Goal: Task Accomplishment & Management: Manage account settings

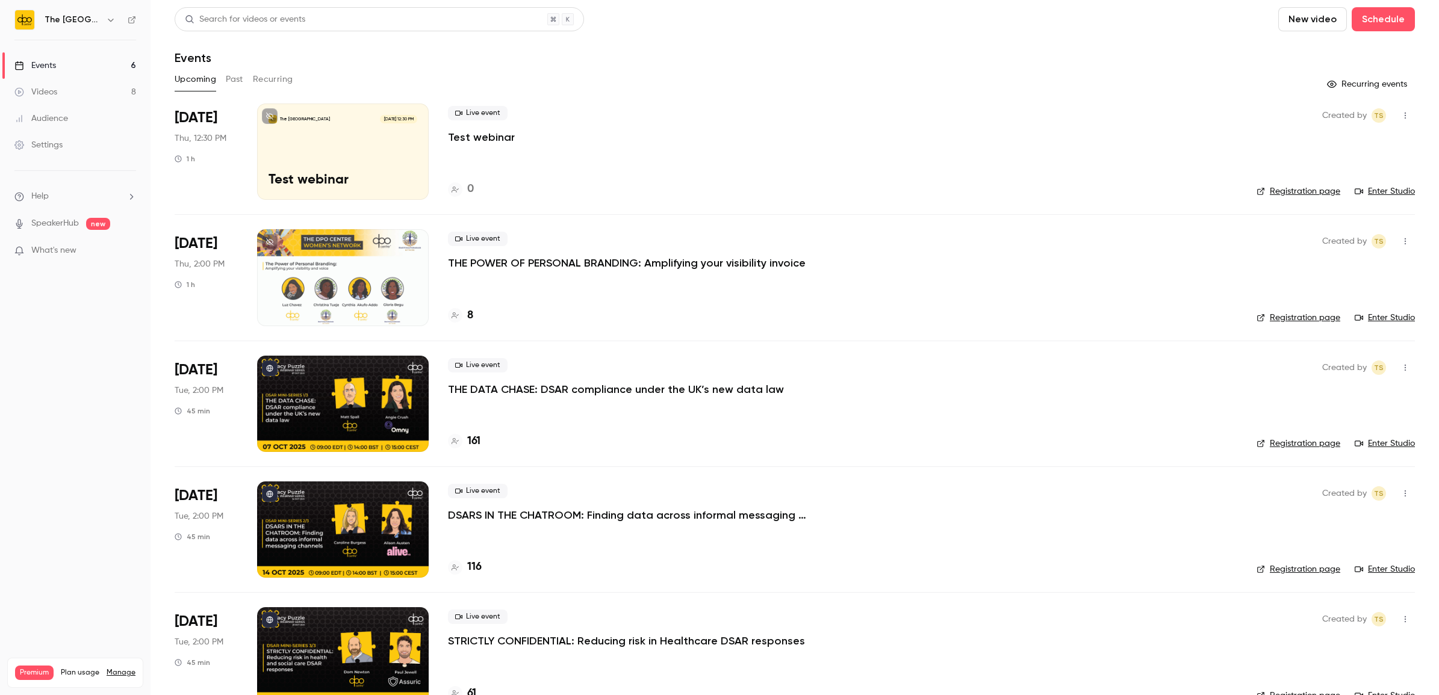
click at [33, 67] on div "Events" at bounding box center [35, 66] width 42 height 12
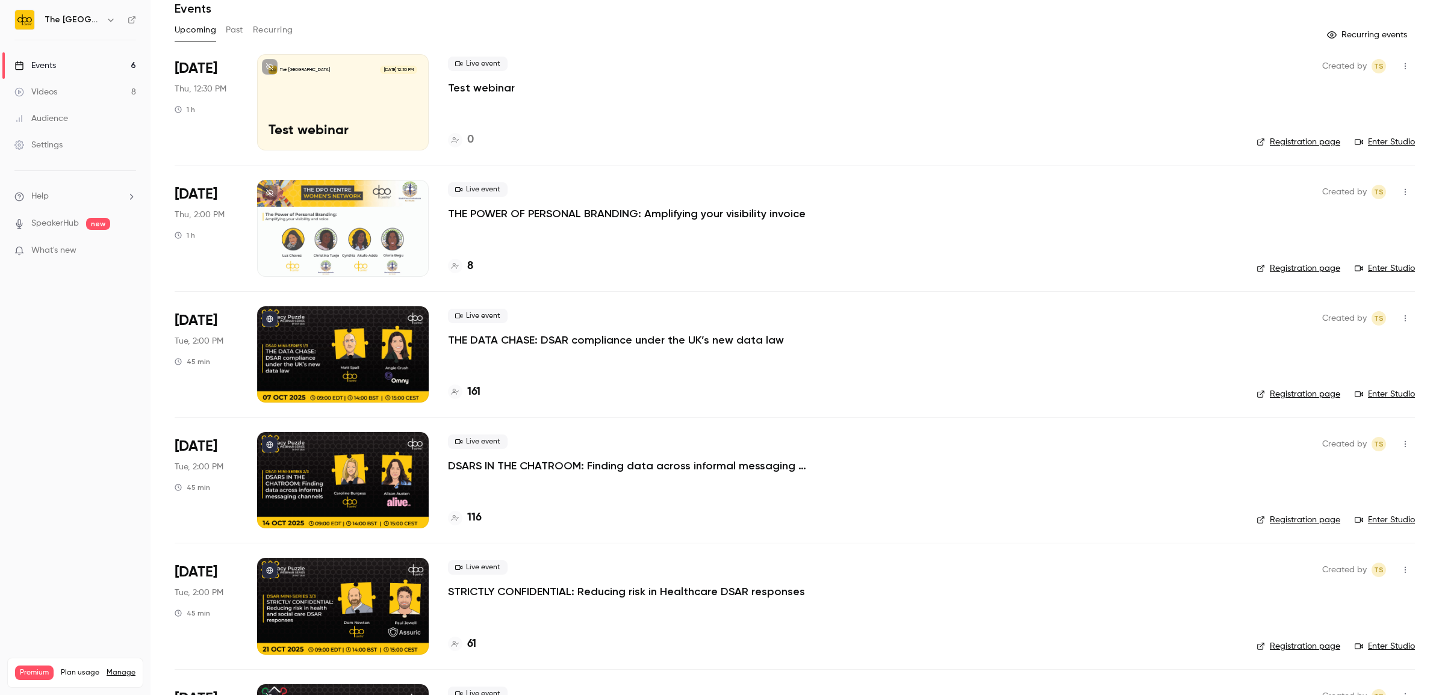
scroll to position [150, 0]
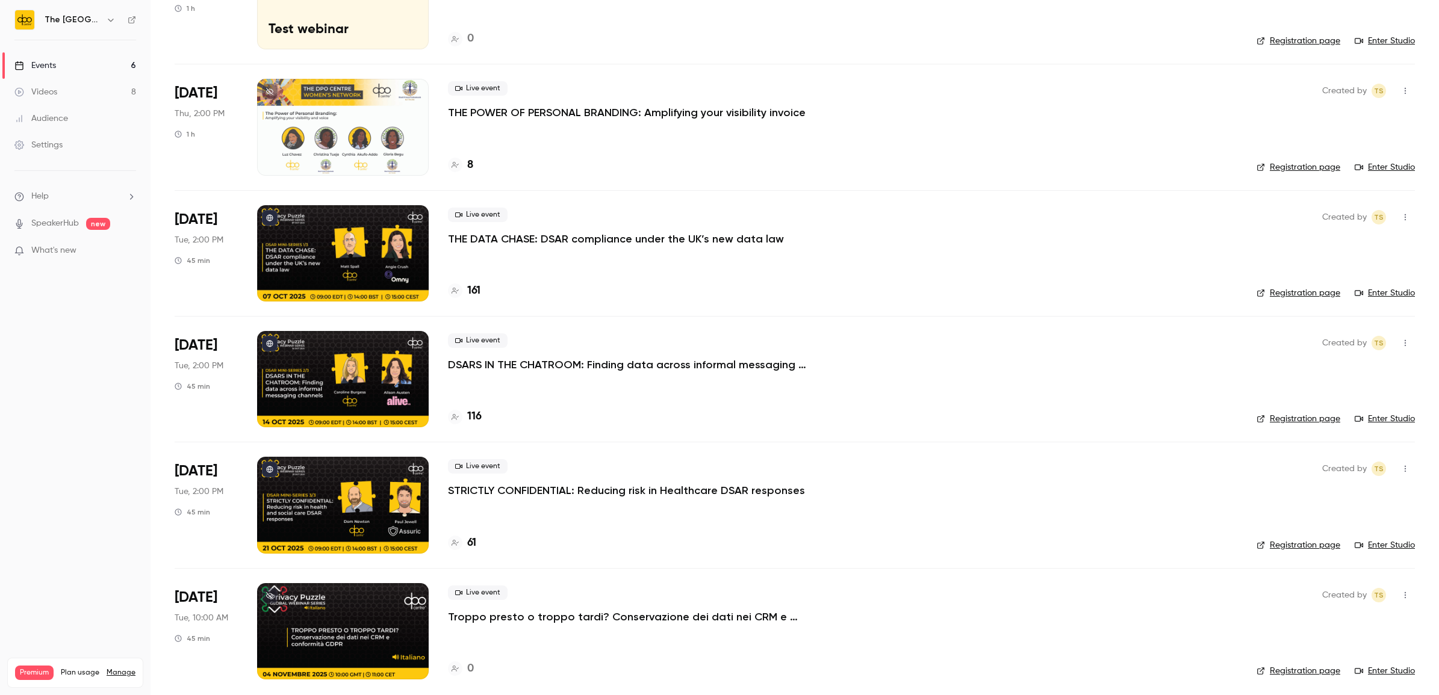
click at [522, 498] on div "Live event STRICTLY CONFIDENTIAL: Reducing risk in Healthcare DSAR responses 61" at bounding box center [842, 505] width 789 height 96
click at [522, 494] on p "STRICTLY CONFIDENTIAL: Reducing risk in Healthcare DSAR responses" at bounding box center [626, 490] width 357 height 14
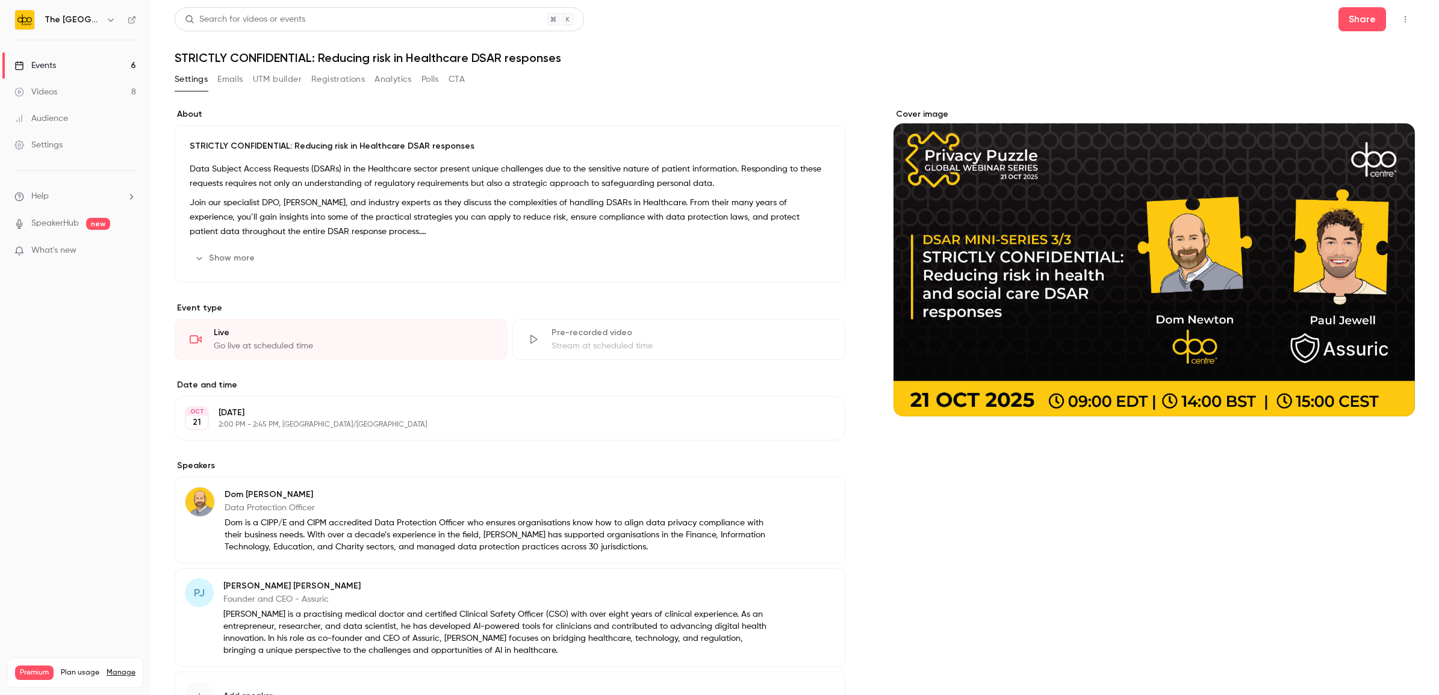
click at [283, 81] on button "UTM builder" at bounding box center [277, 79] width 49 height 19
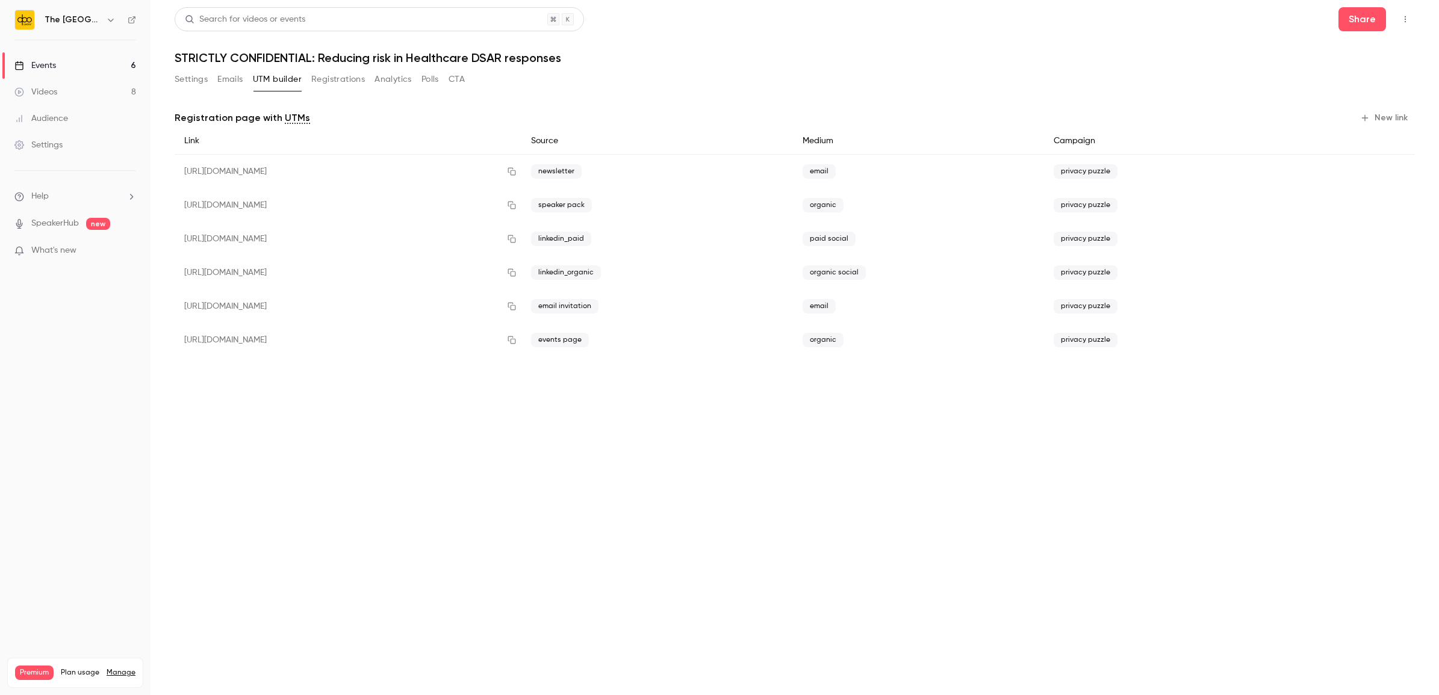
click at [200, 72] on button "Settings" at bounding box center [191, 79] width 33 height 19
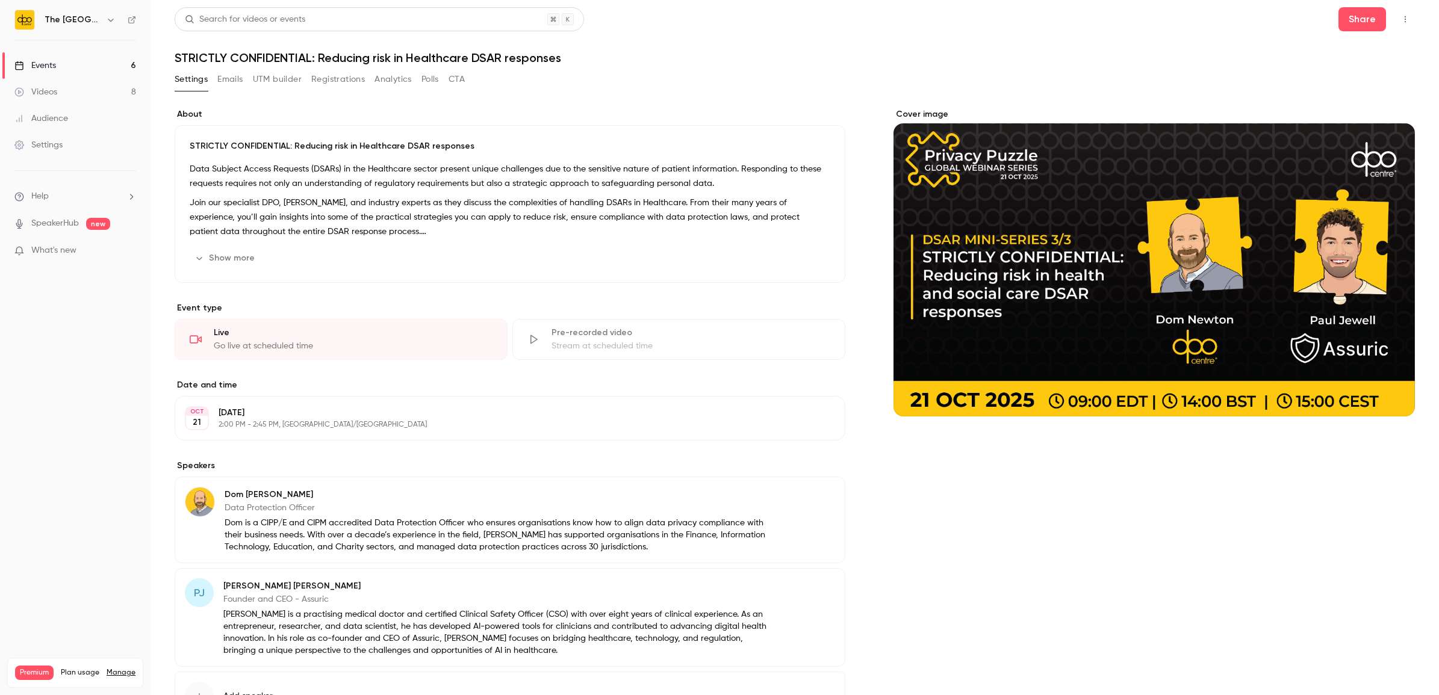
click at [323, 72] on button "Registrations" at bounding box center [338, 79] width 54 height 19
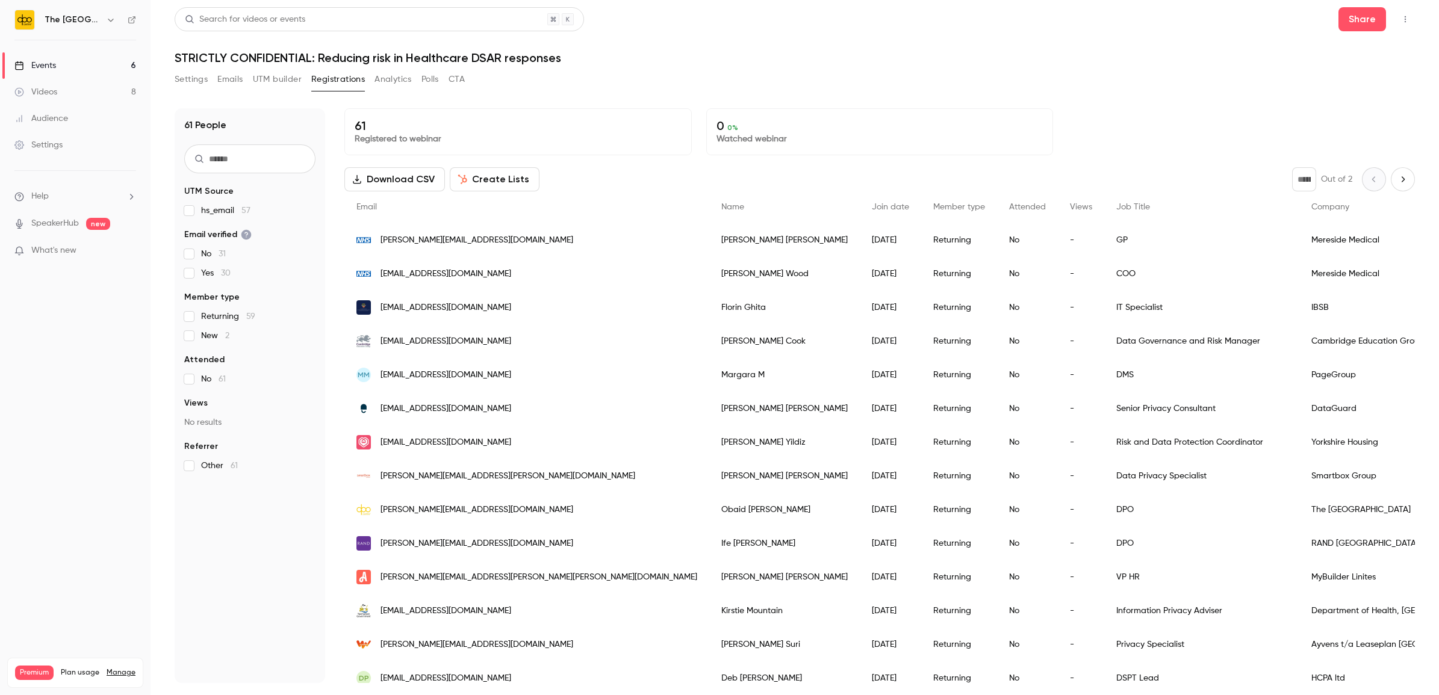
click at [197, 73] on button "Settings" at bounding box center [191, 79] width 33 height 19
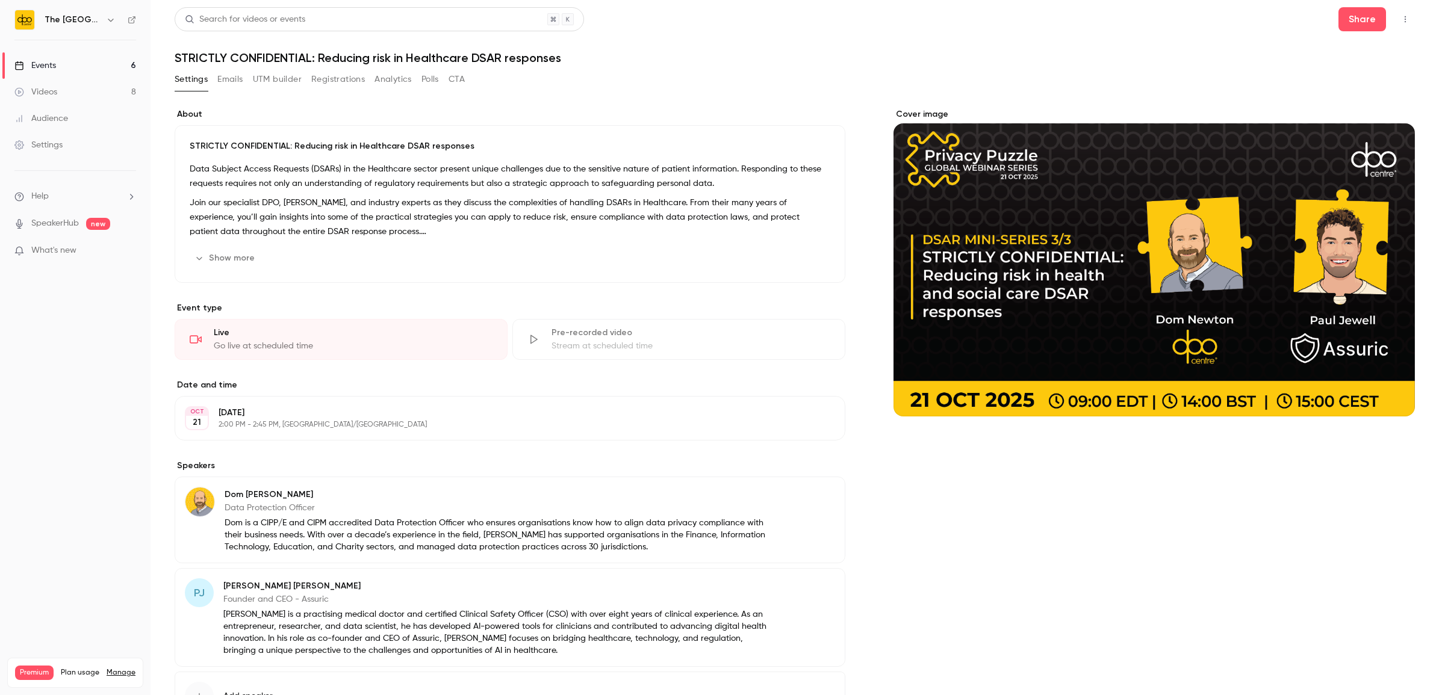
click at [53, 70] on div "Events" at bounding box center [35, 66] width 42 height 12
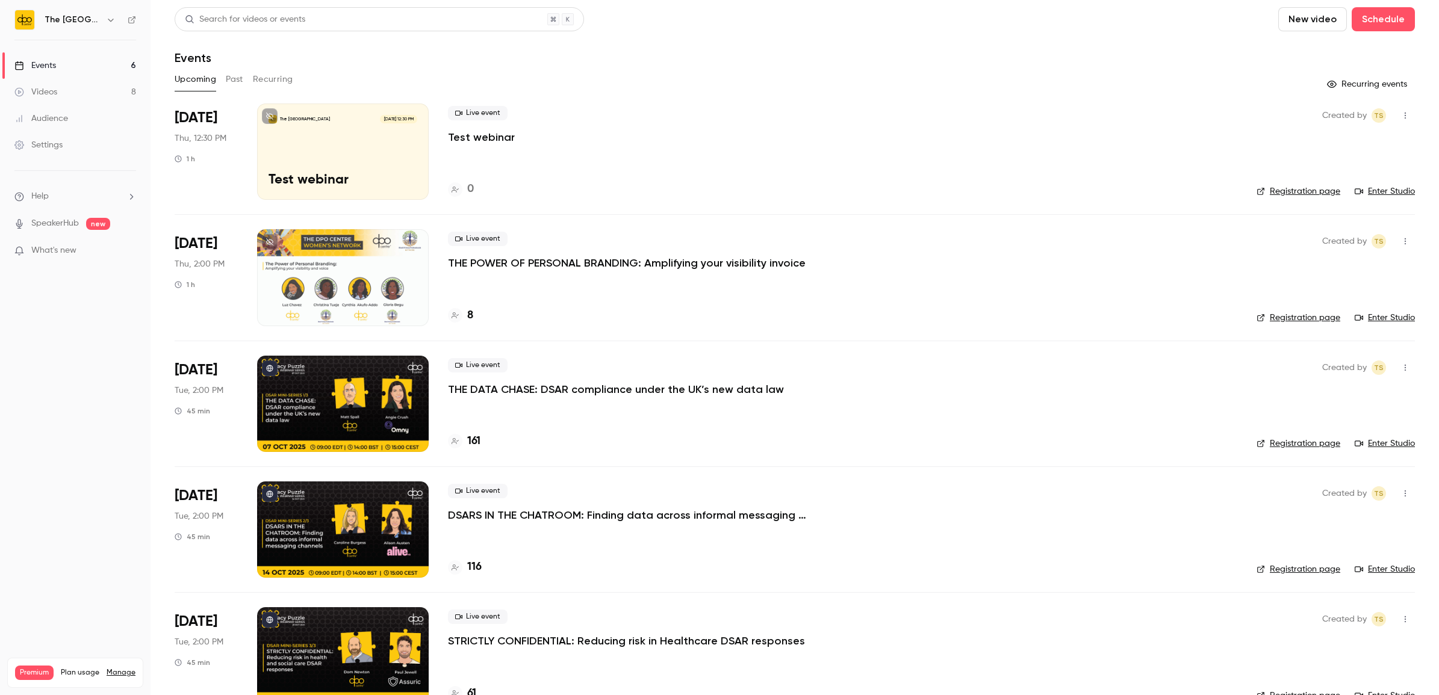
click at [513, 386] on p "THE DATA CHASE: DSAR compliance under the UK’s new data law" at bounding box center [616, 389] width 336 height 14
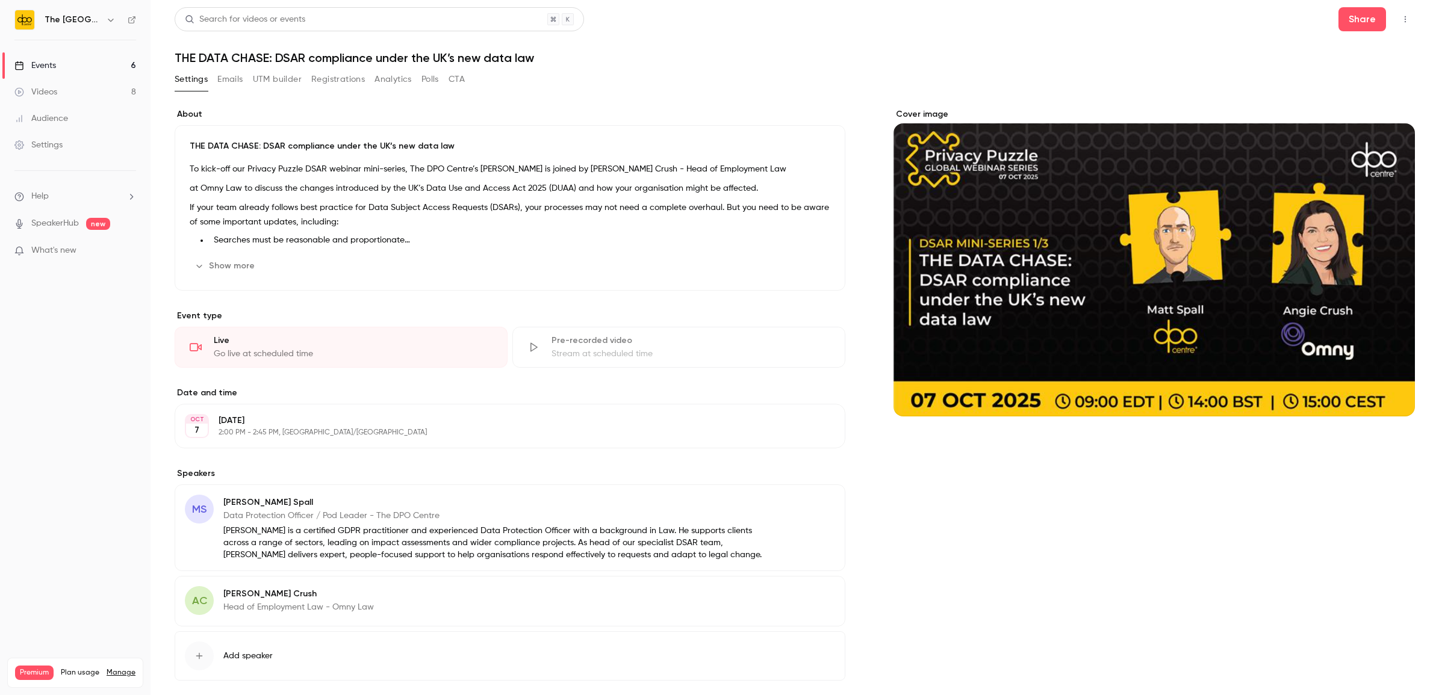
click at [65, 70] on link "Events 6" at bounding box center [75, 65] width 150 height 26
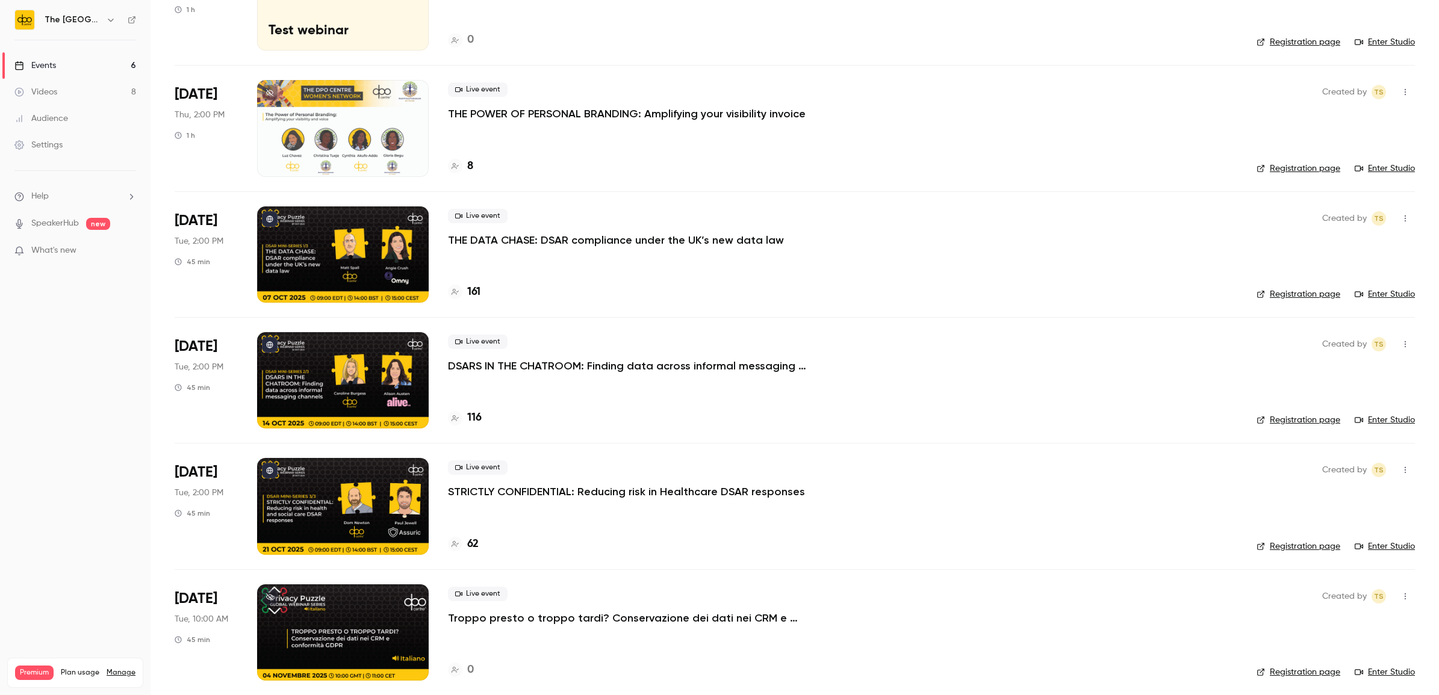
scroll to position [157, 0]
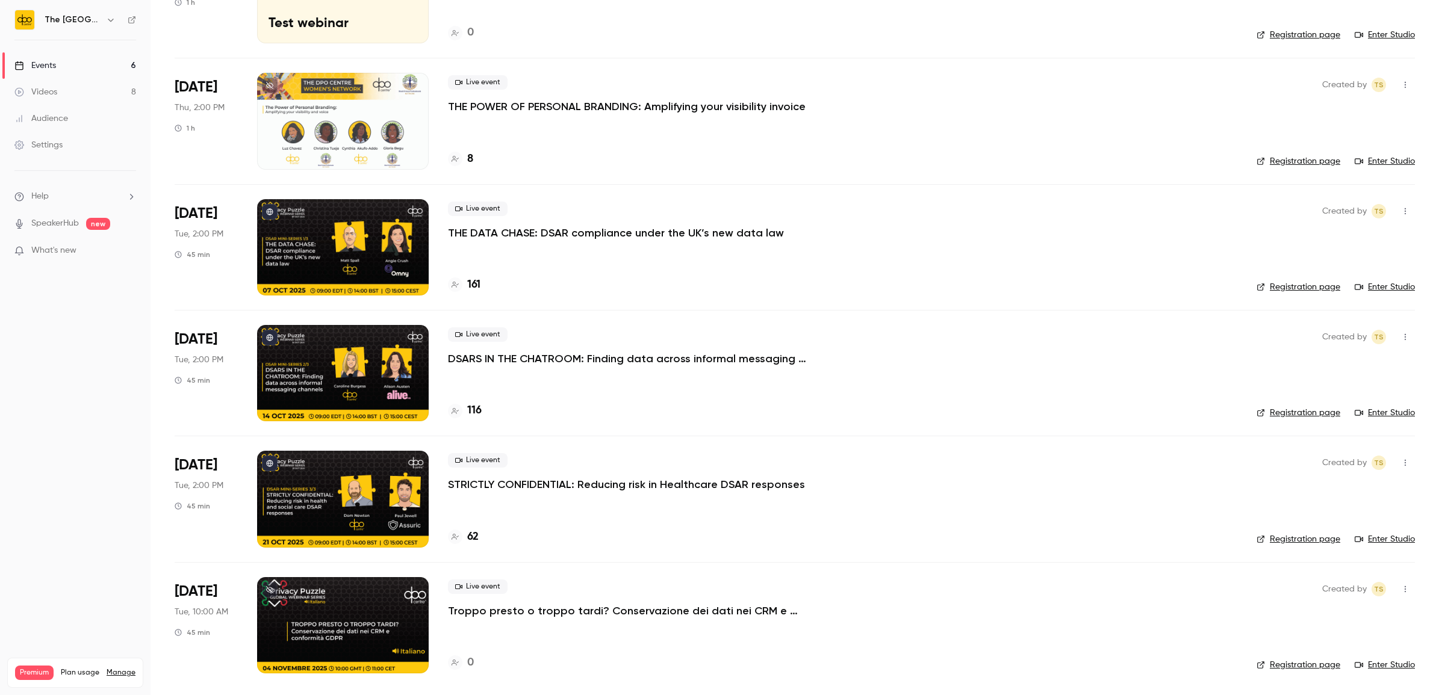
click at [569, 482] on p "STRICTLY CONFIDENTIAL: Reducing risk in Healthcare DSAR responses" at bounding box center [626, 484] width 357 height 14
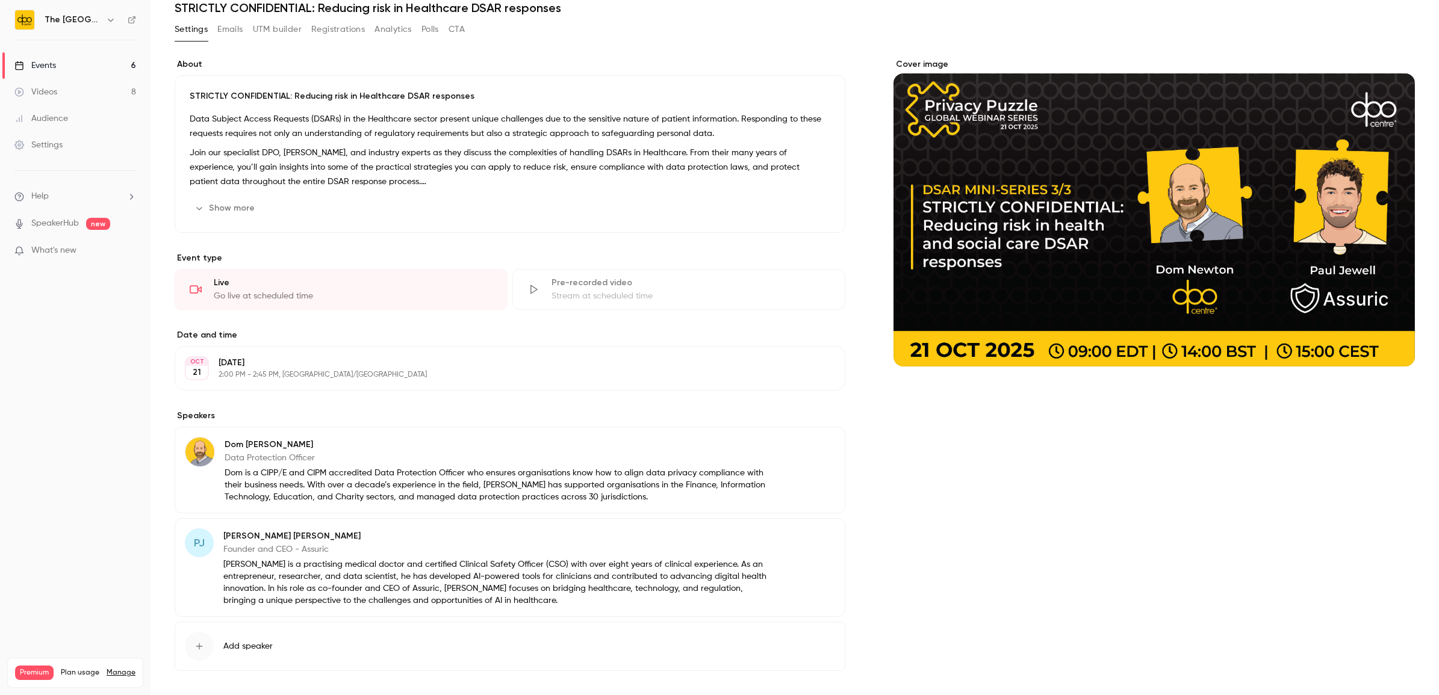
scroll to position [75, 0]
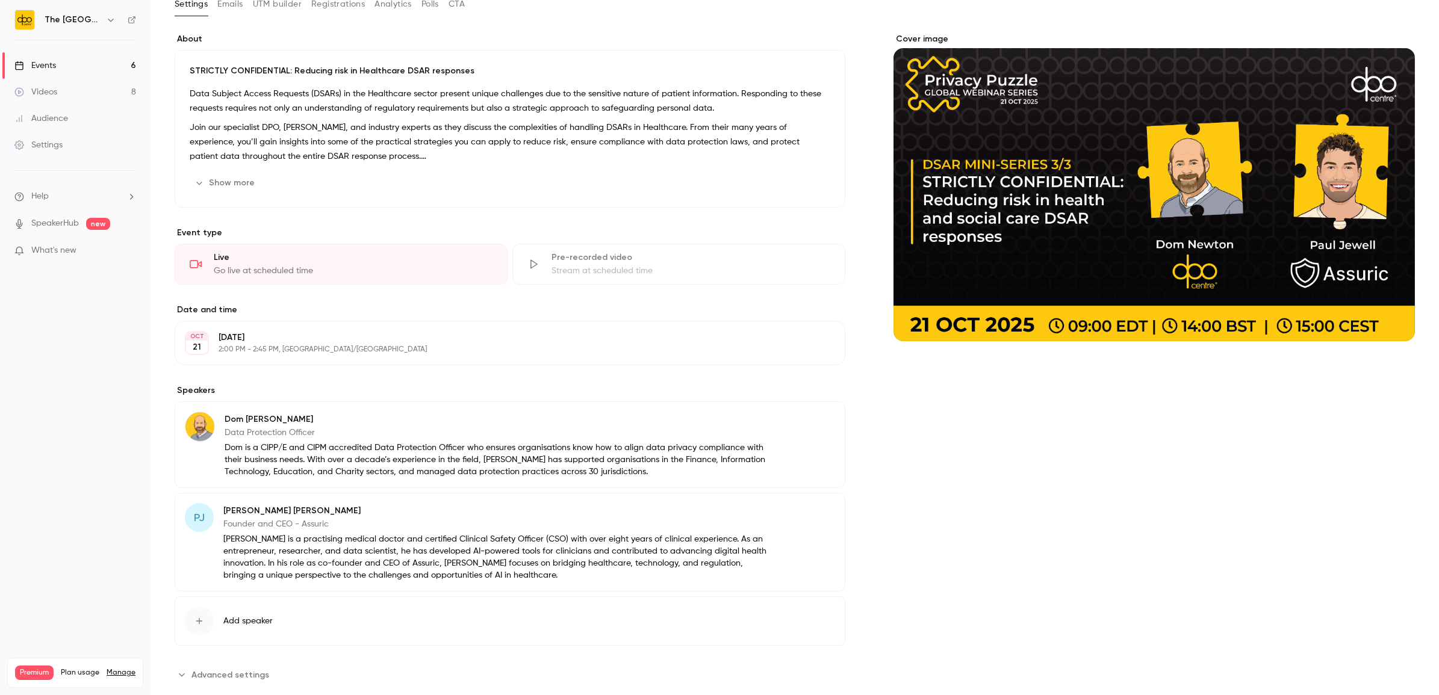
click at [326, 13] on button "Registrations" at bounding box center [338, 4] width 54 height 19
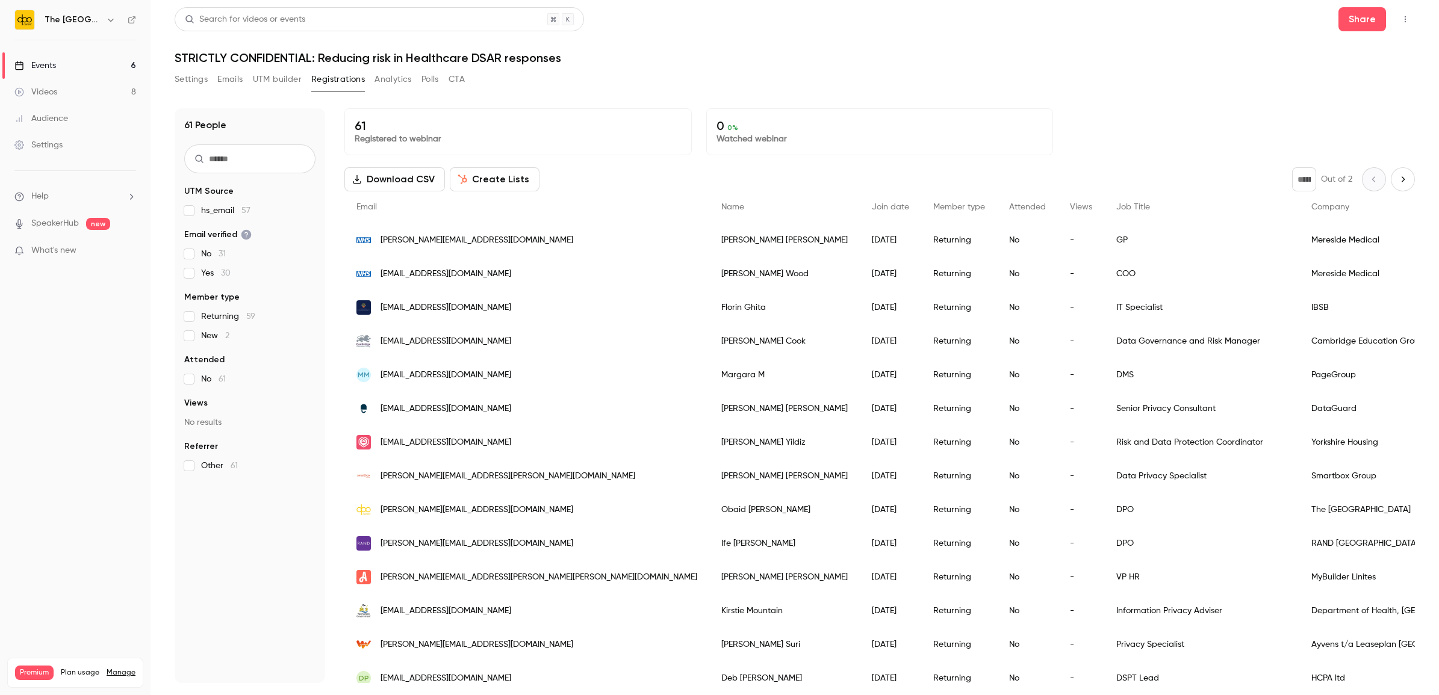
click at [106, 65] on link "Events 6" at bounding box center [75, 65] width 150 height 26
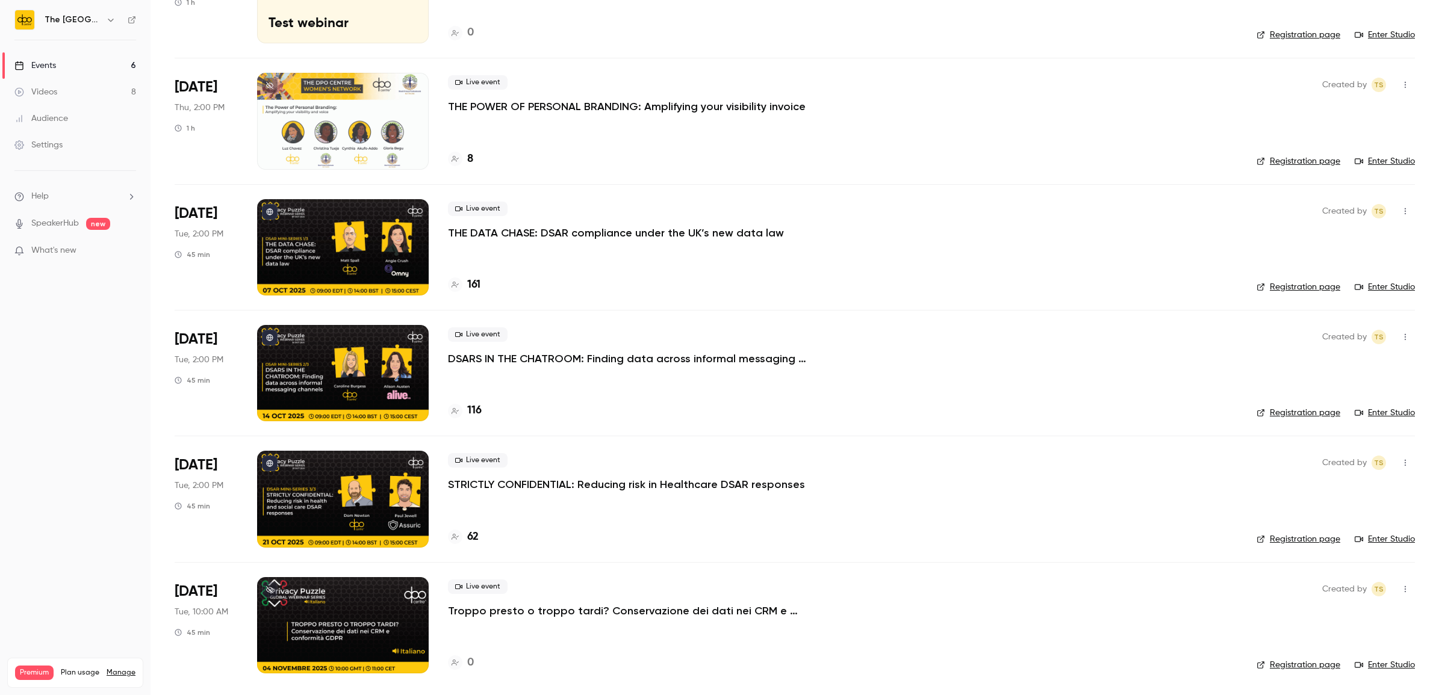
scroll to position [82, 0]
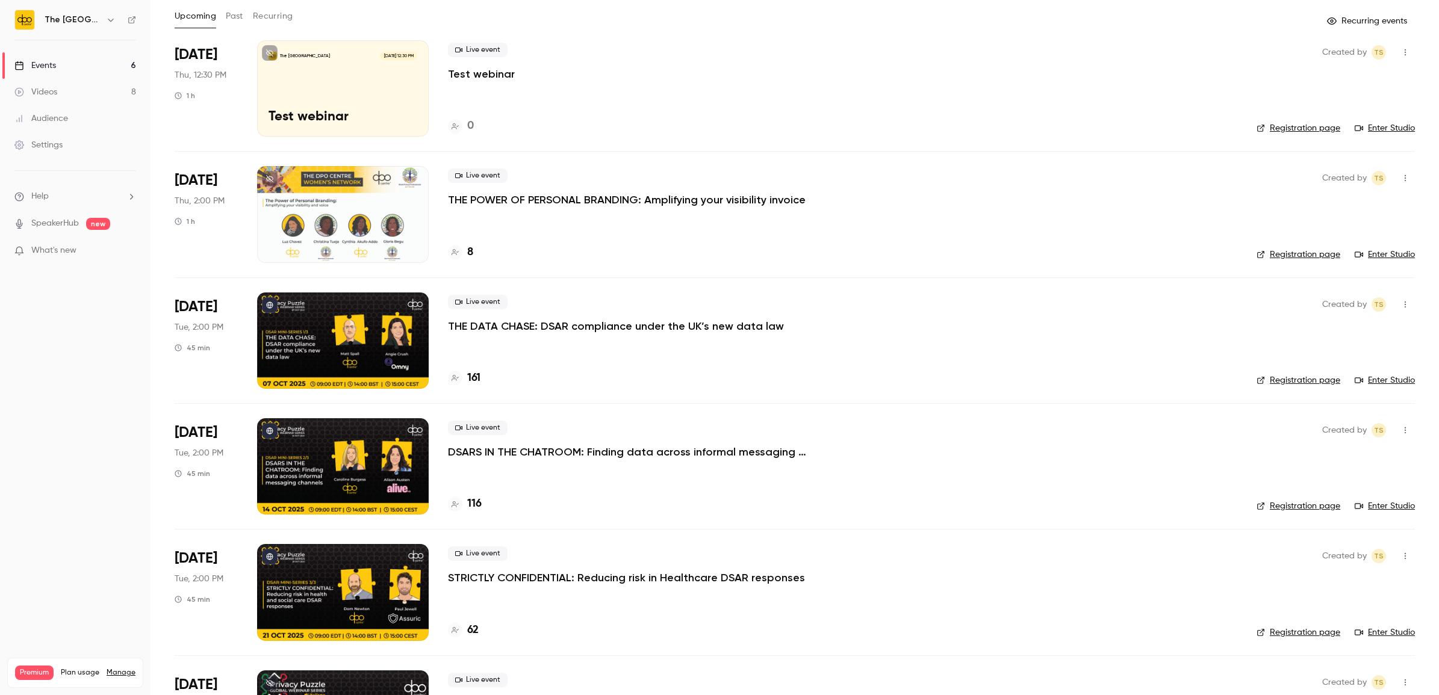
scroll to position [150, 0]
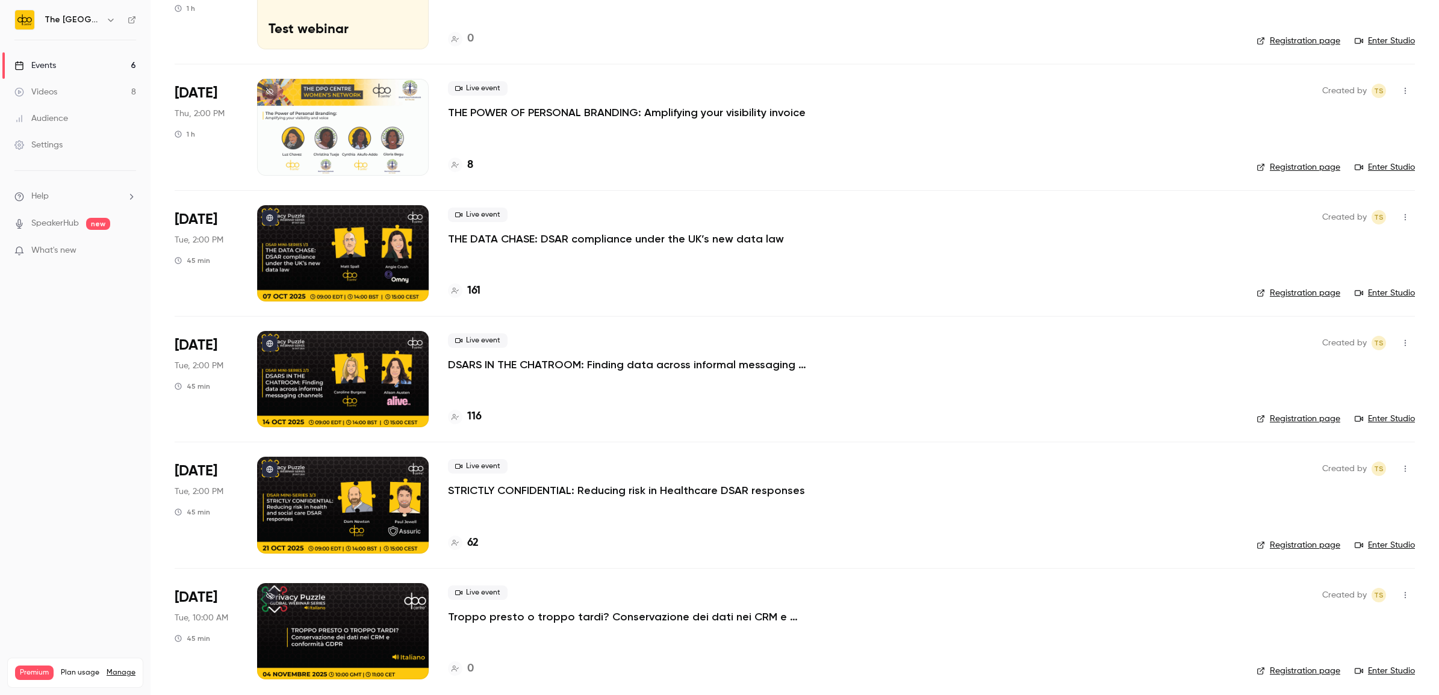
click at [23, 66] on icon at bounding box center [19, 66] width 10 height 10
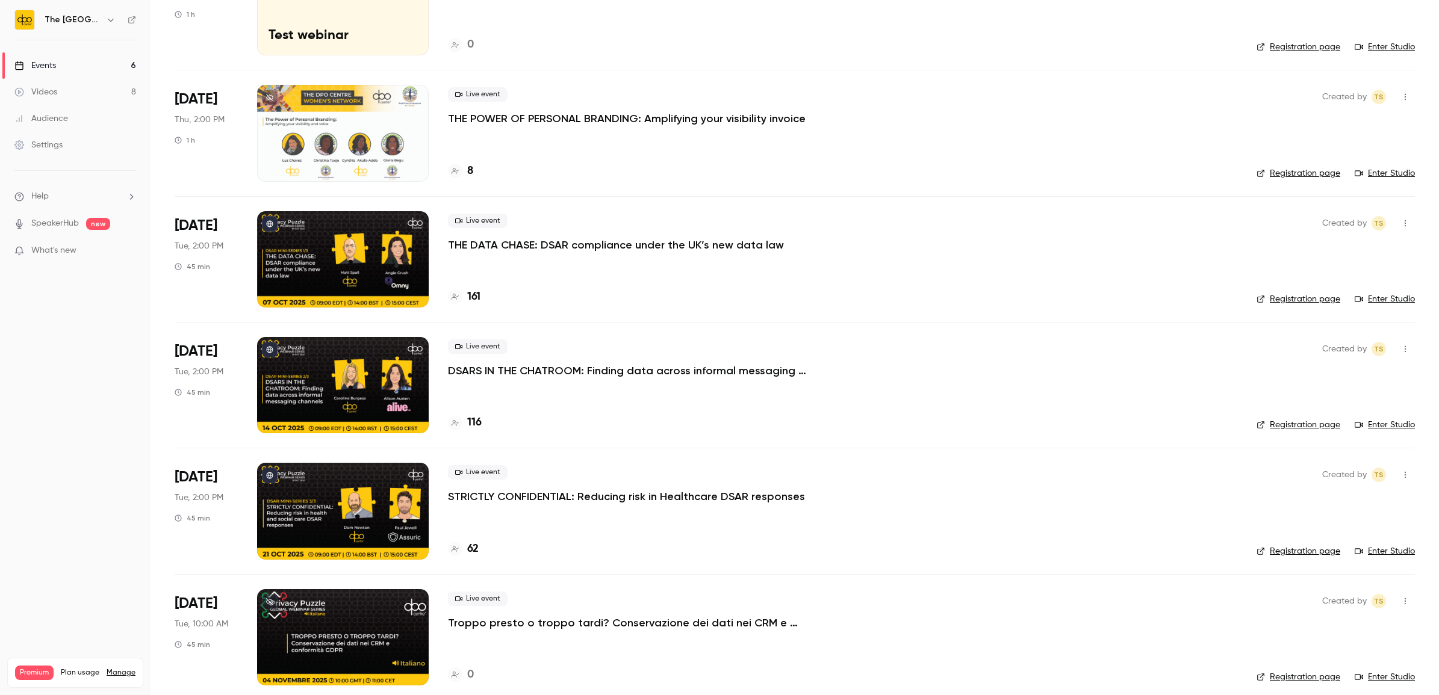
scroll to position [150, 0]
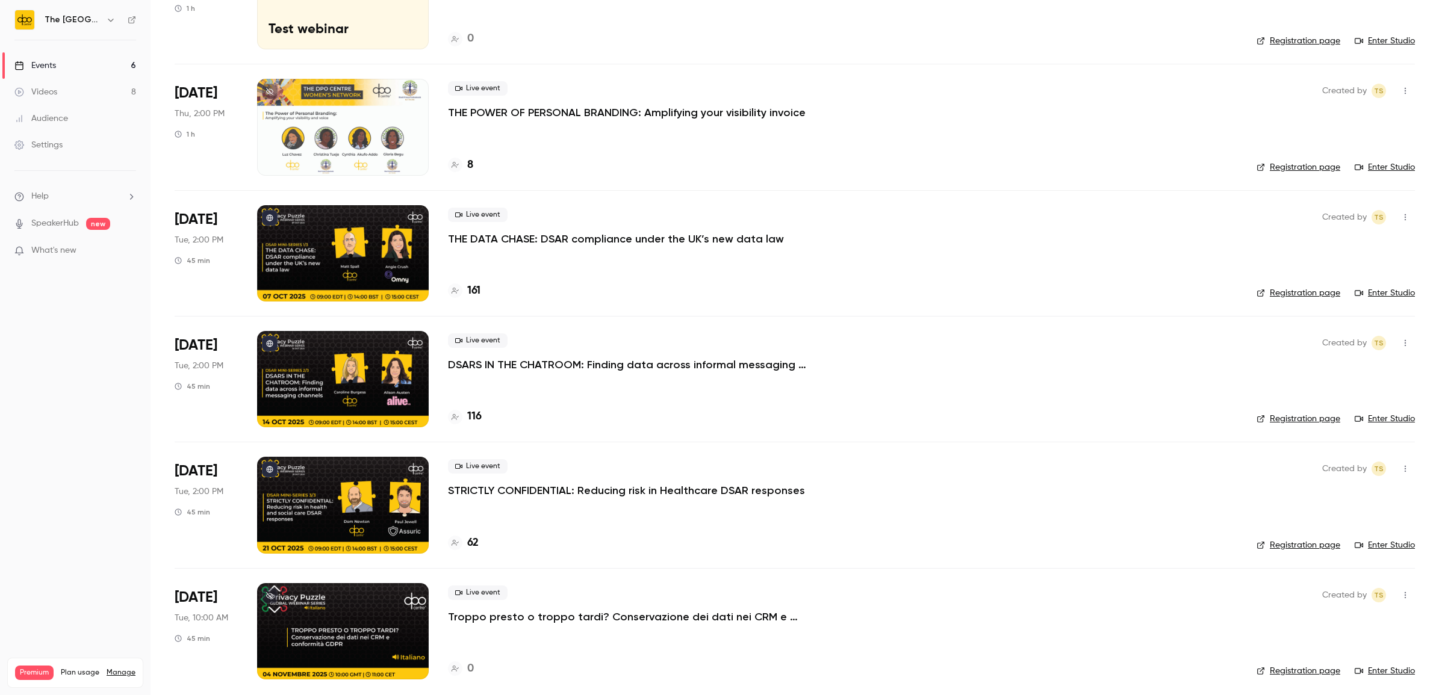
click at [101, 60] on link "Events 6" at bounding box center [75, 65] width 150 height 26
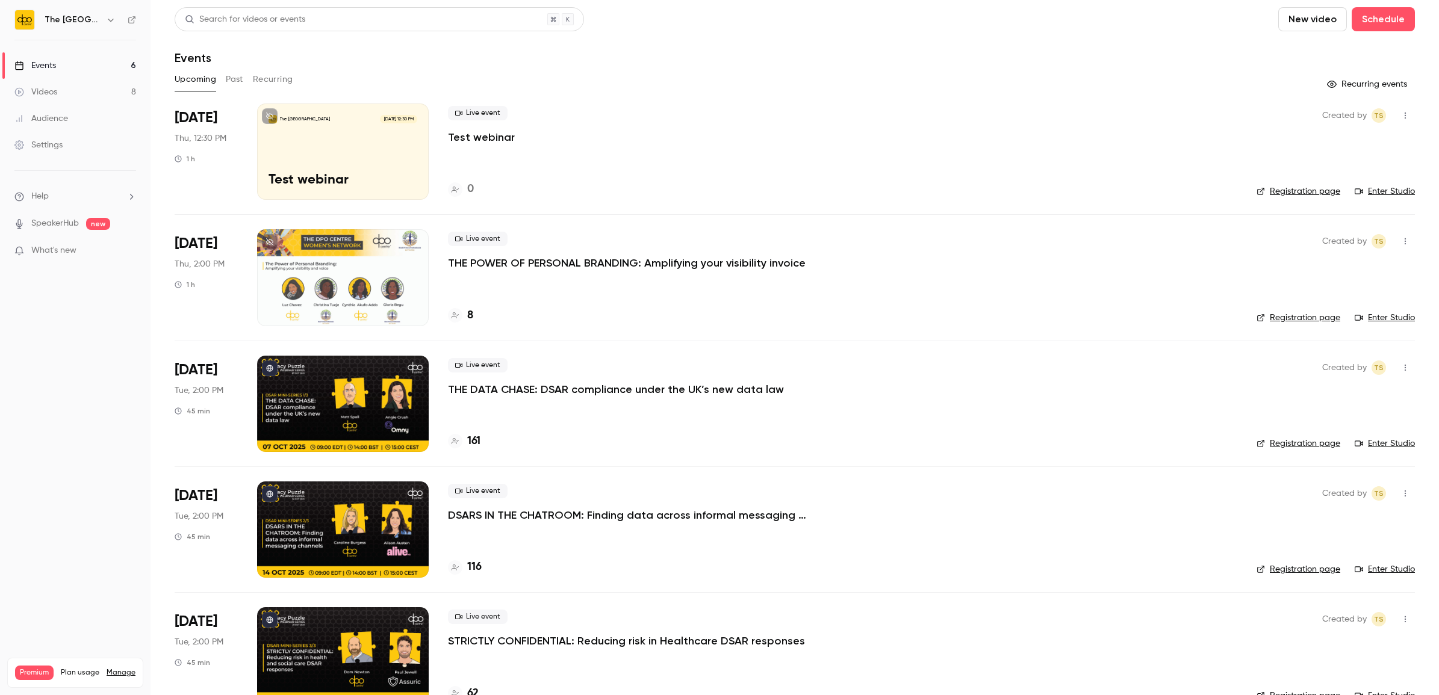
click at [230, 85] on button "Past" at bounding box center [234, 79] width 17 height 19
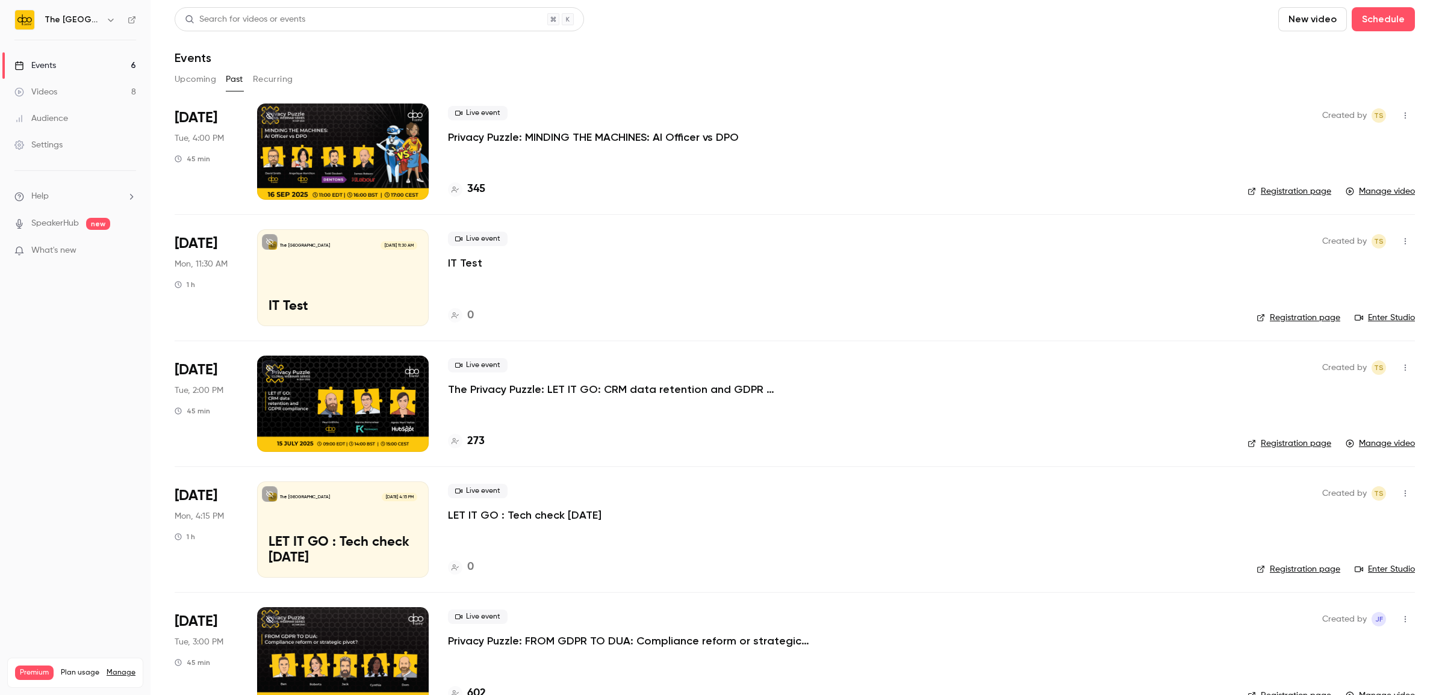
click at [501, 142] on p "Privacy Puzzle: MINDING THE MACHINES: AI Officer vs DPO" at bounding box center [593, 137] width 291 height 14
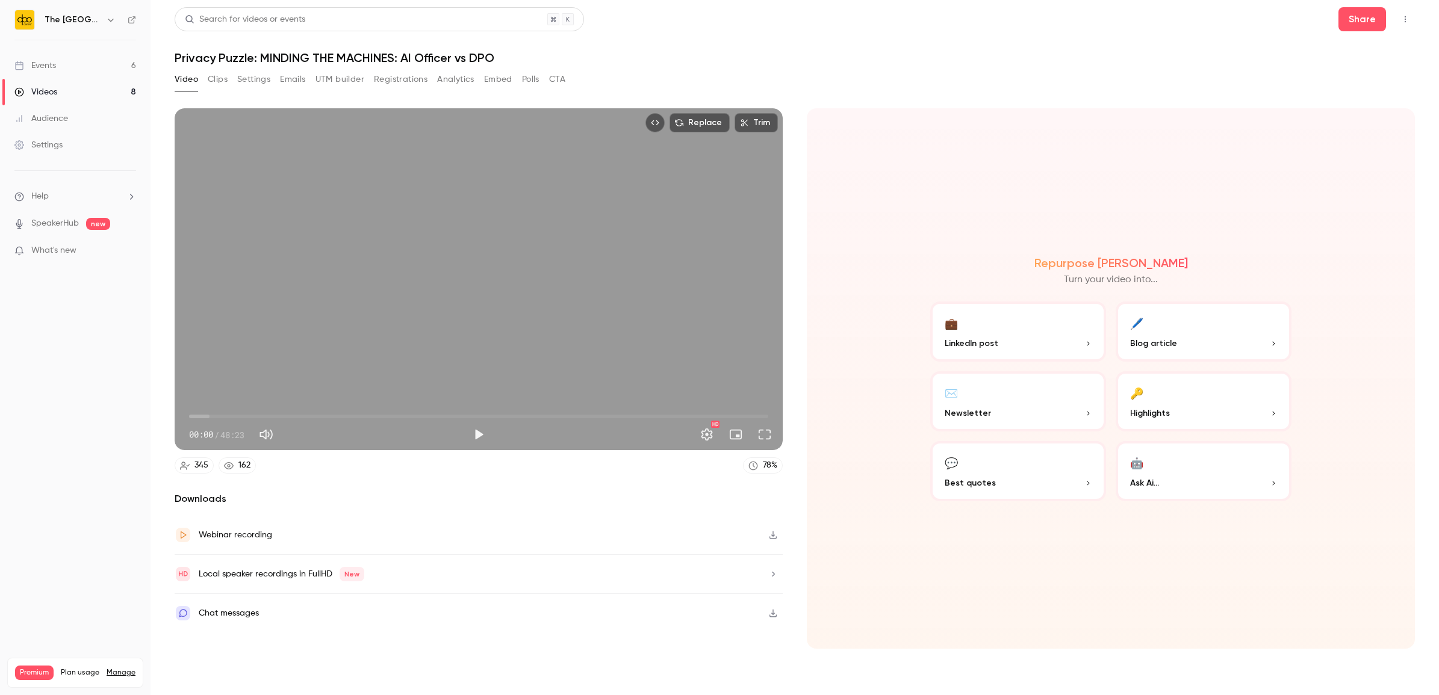
click at [222, 74] on button "Clips" at bounding box center [218, 79] width 20 height 19
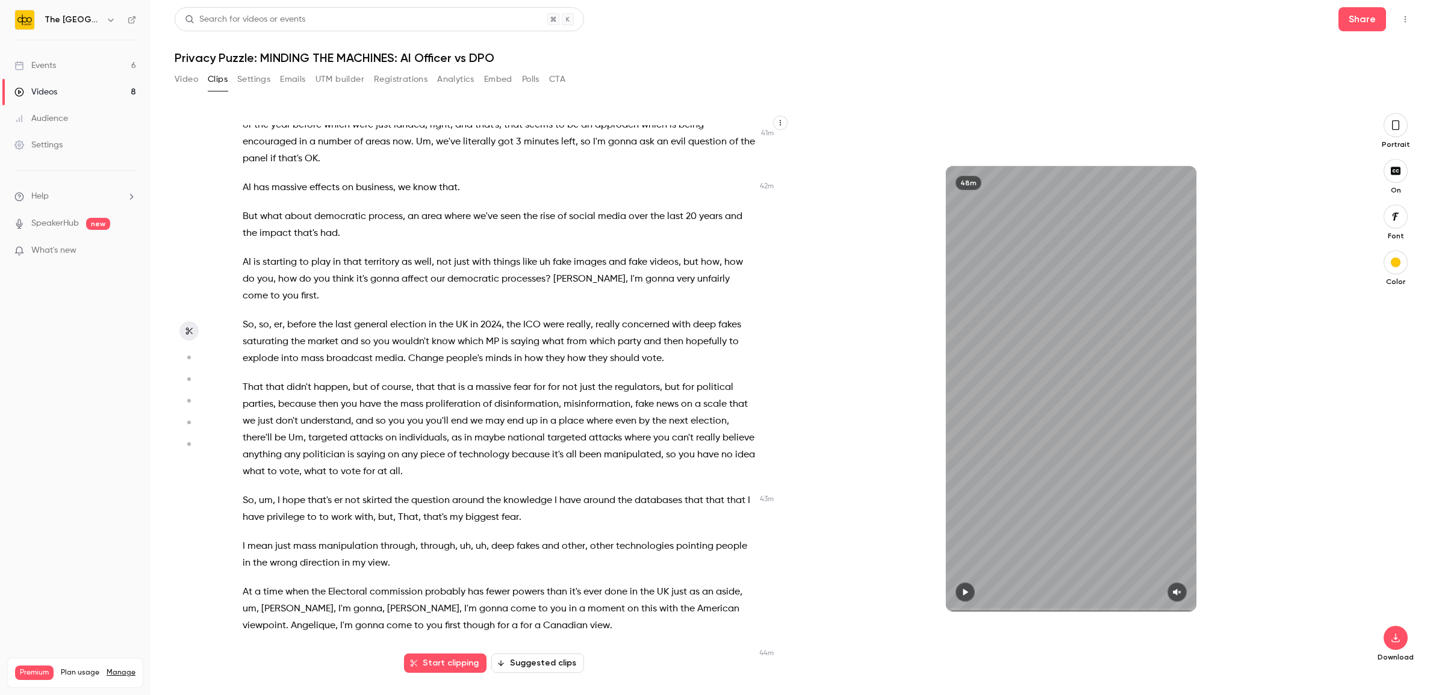
scroll to position [10246, 0]
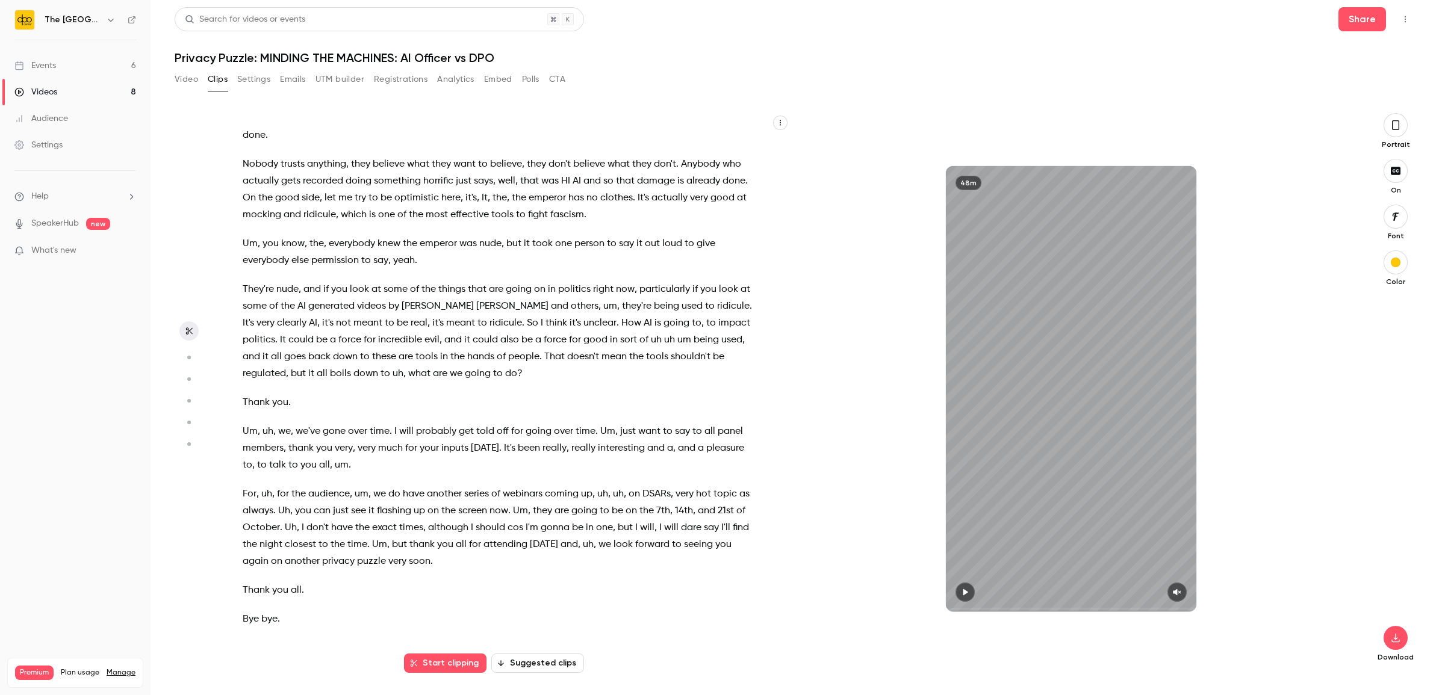
click at [776, 125] on icon "button" at bounding box center [779, 122] width 7 height 7
click at [757, 141] on li "Copy transcript" at bounding box center [722, 151] width 130 height 32
click at [60, 71] on link "Events 6" at bounding box center [75, 65] width 150 height 26
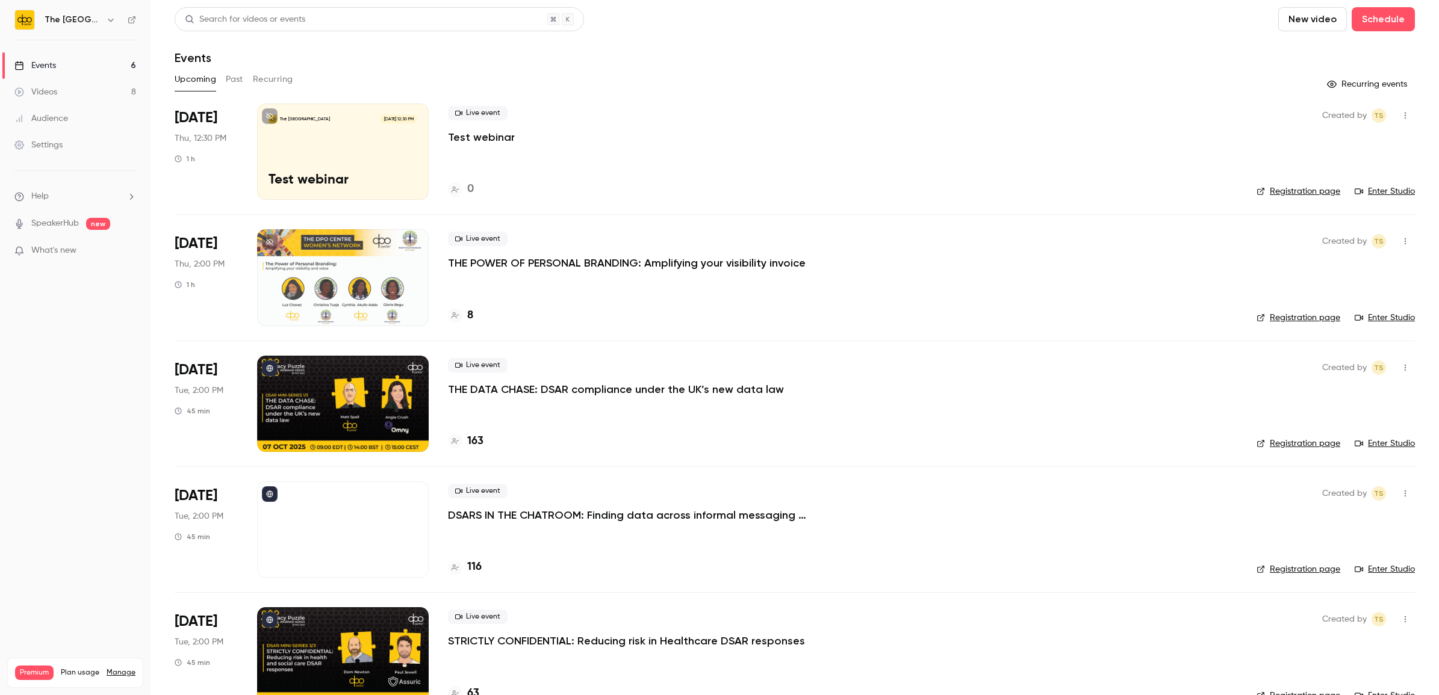
scroll to position [157, 0]
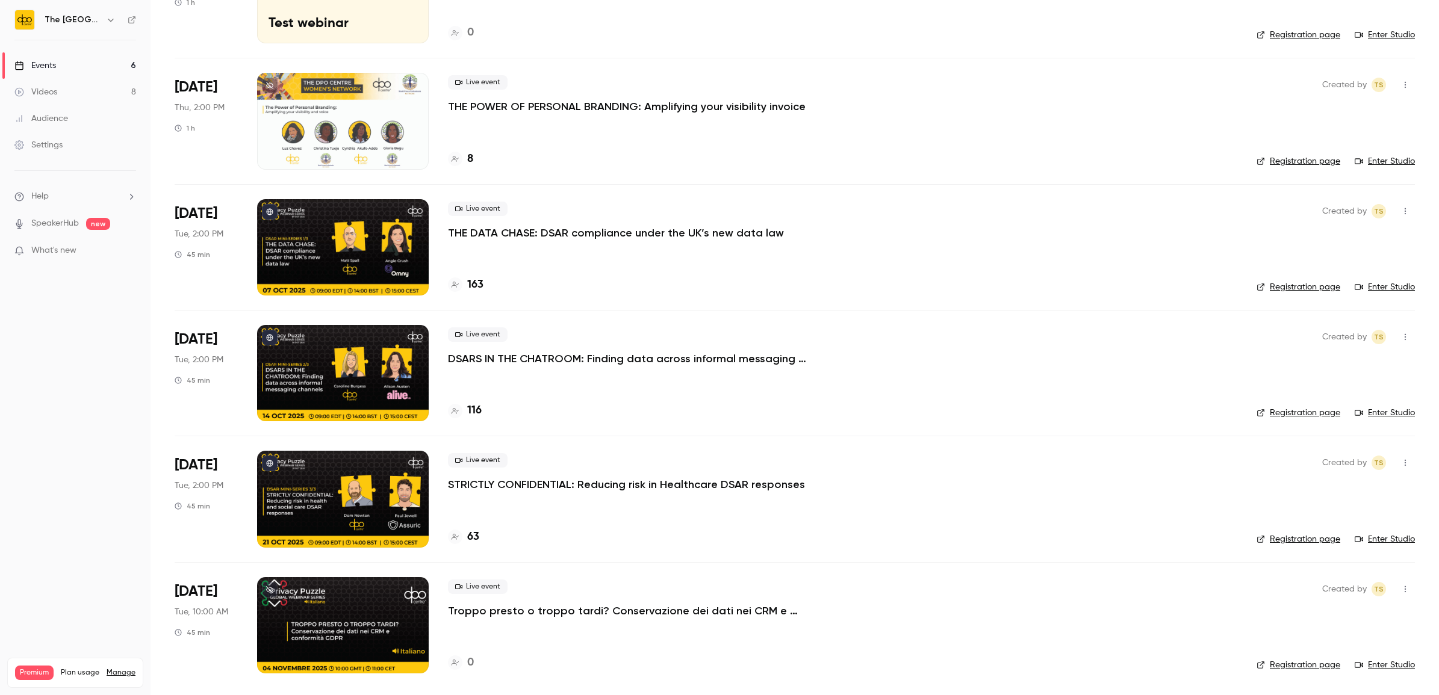
click at [513, 491] on p "STRICTLY CONFIDENTIAL: Reducing risk in Healthcare DSAR responses" at bounding box center [626, 484] width 357 height 14
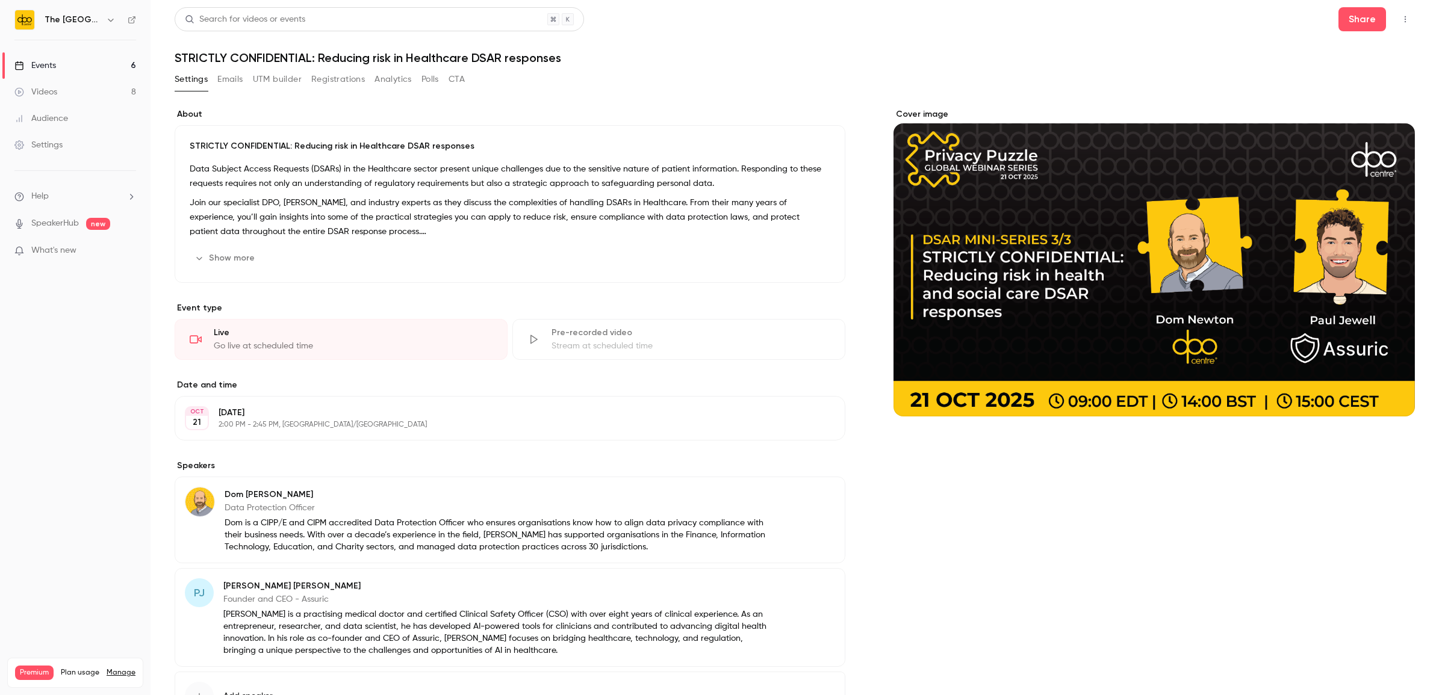
click at [326, 74] on button "Registrations" at bounding box center [338, 79] width 54 height 19
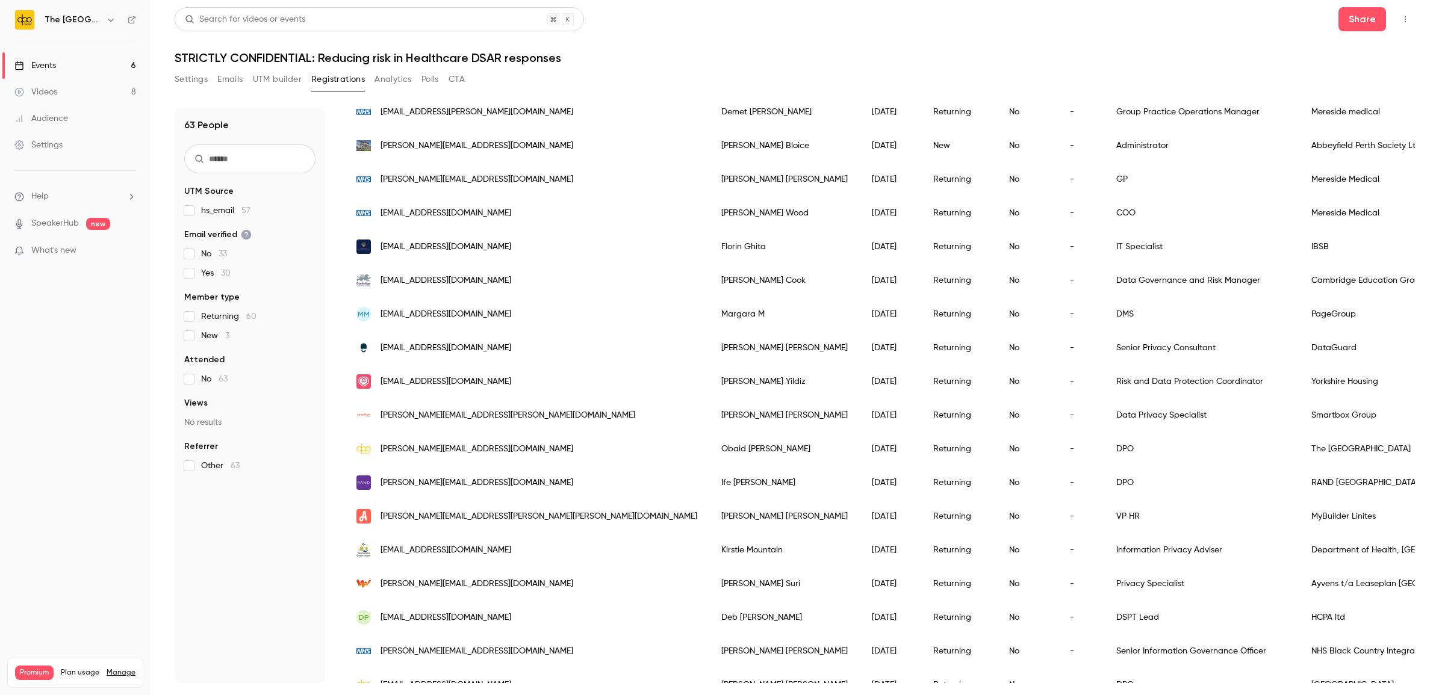
scroll to position [150, 0]
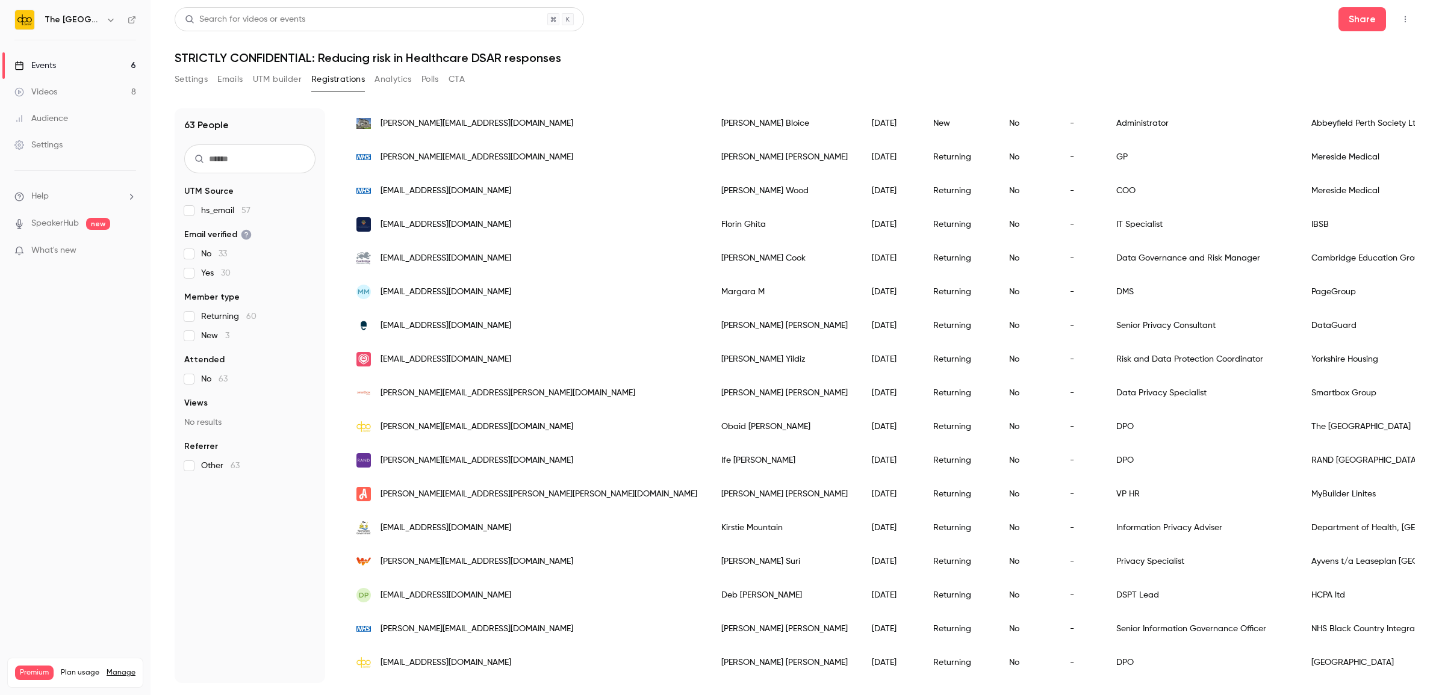
click at [98, 68] on link "Events 6" at bounding box center [75, 65] width 150 height 26
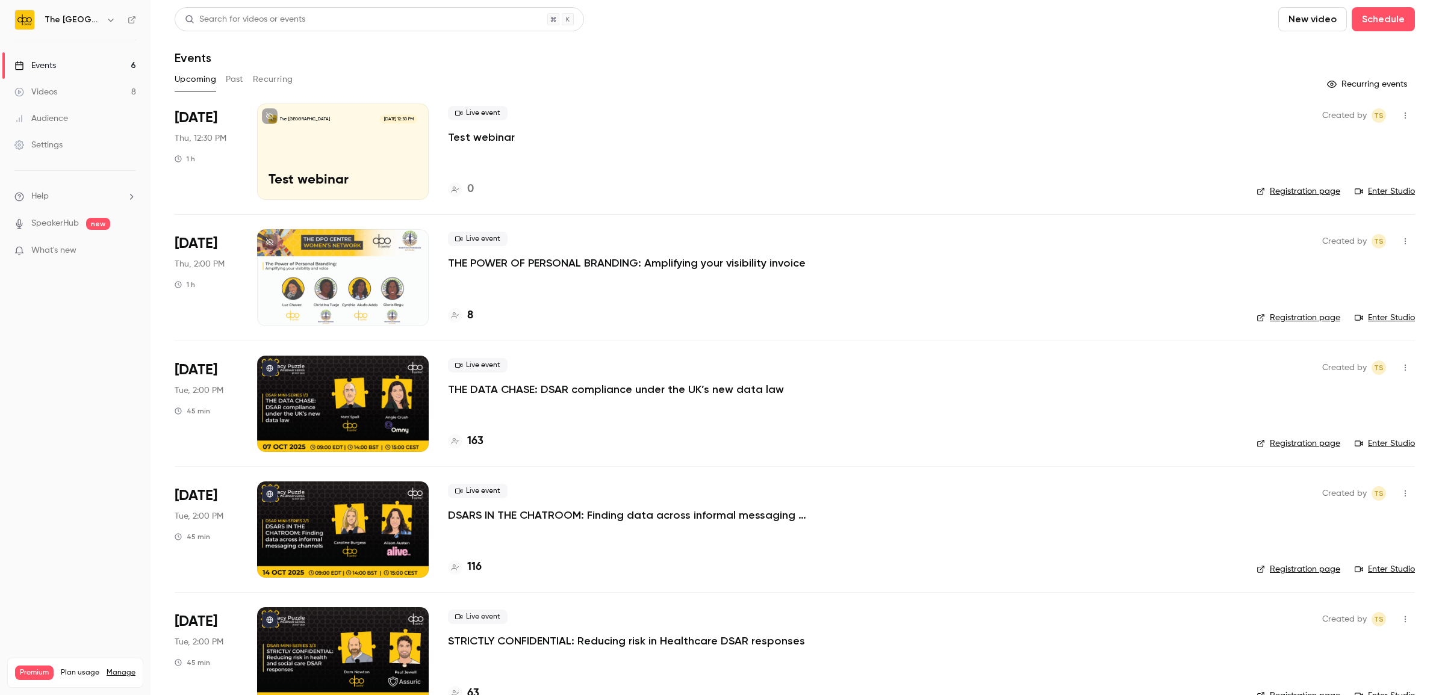
click at [58, 247] on span "What's new" at bounding box center [53, 250] width 45 height 13
click at [1030, 161] on div at bounding box center [719, 347] width 1439 height 695
click at [90, 226] on span "new" at bounding box center [98, 224] width 24 height 12
click at [25, 224] on p "SpeakerHub new" at bounding box center [62, 223] width 96 height 13
click at [31, 224] on link "SpeakerHub" at bounding box center [55, 223] width 48 height 13
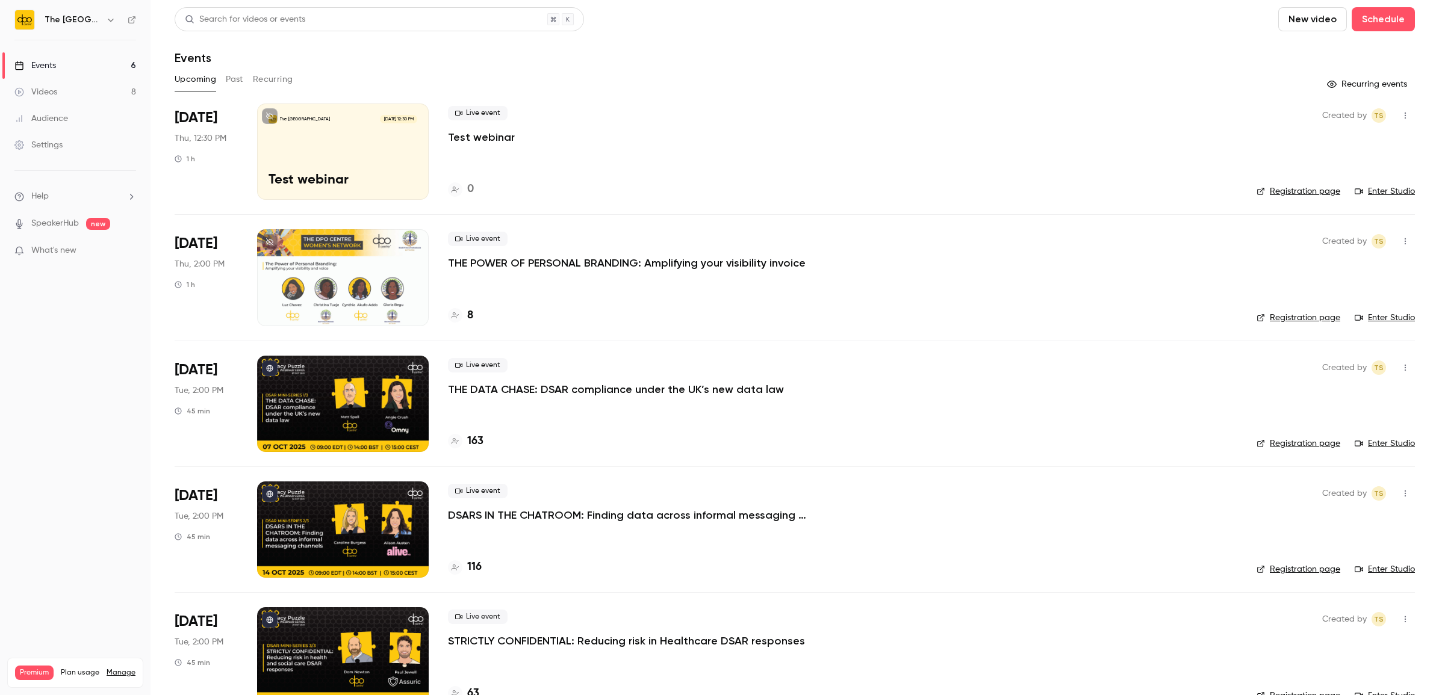
click at [73, 66] on link "Events 6" at bounding box center [75, 65] width 150 height 26
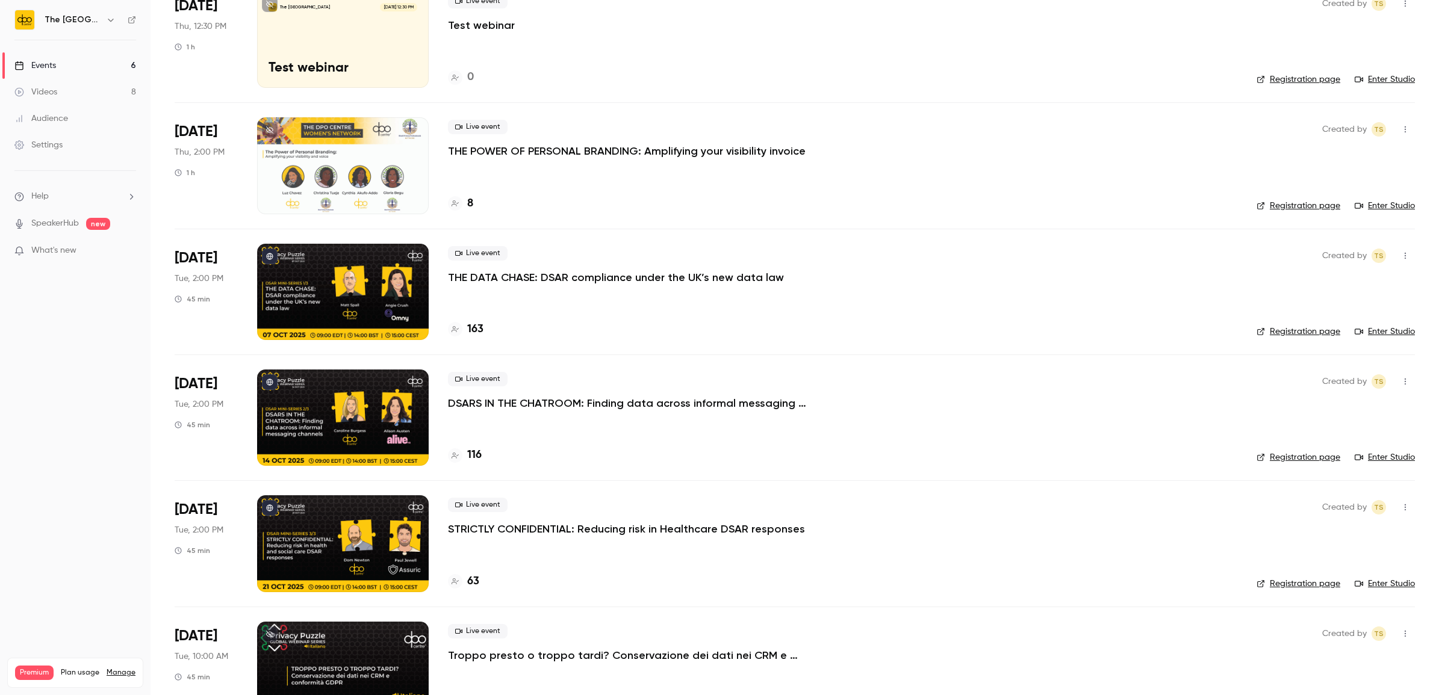
scroll to position [150, 0]
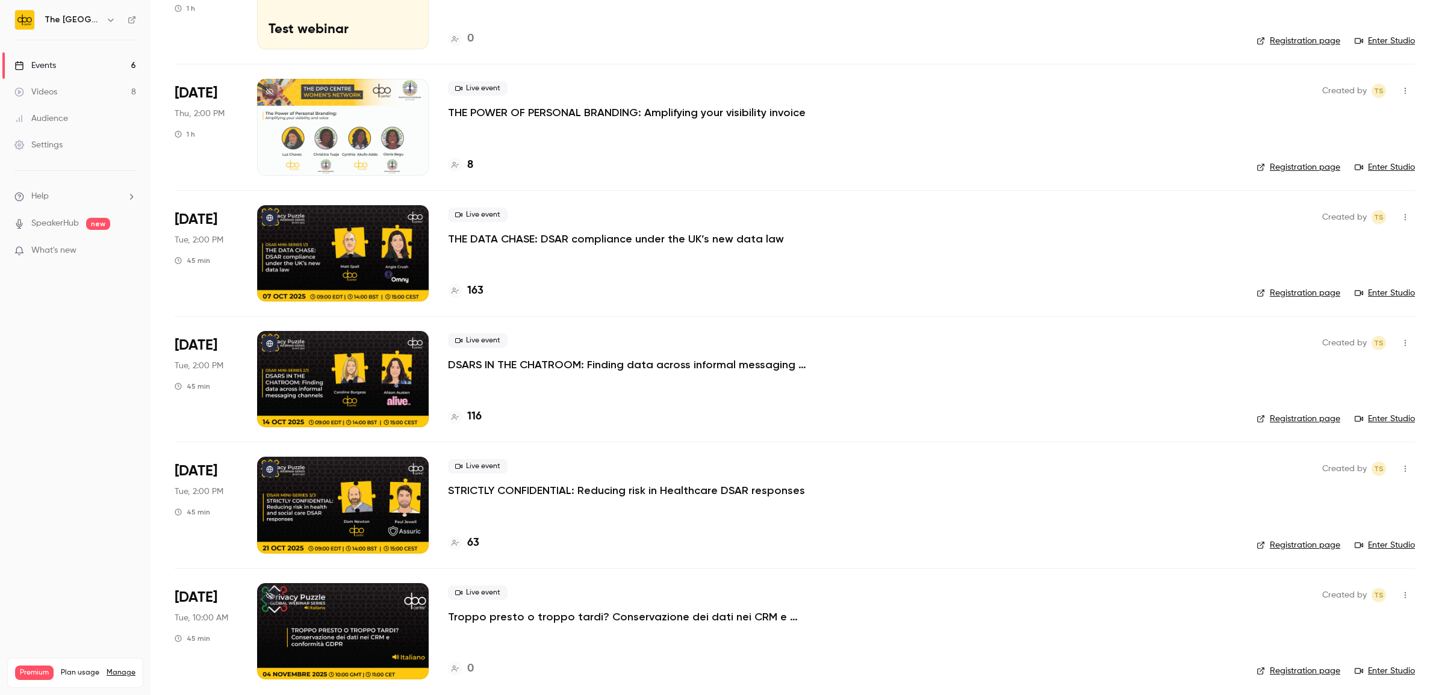
click at [119, 64] on link "Events 6" at bounding box center [75, 65] width 150 height 26
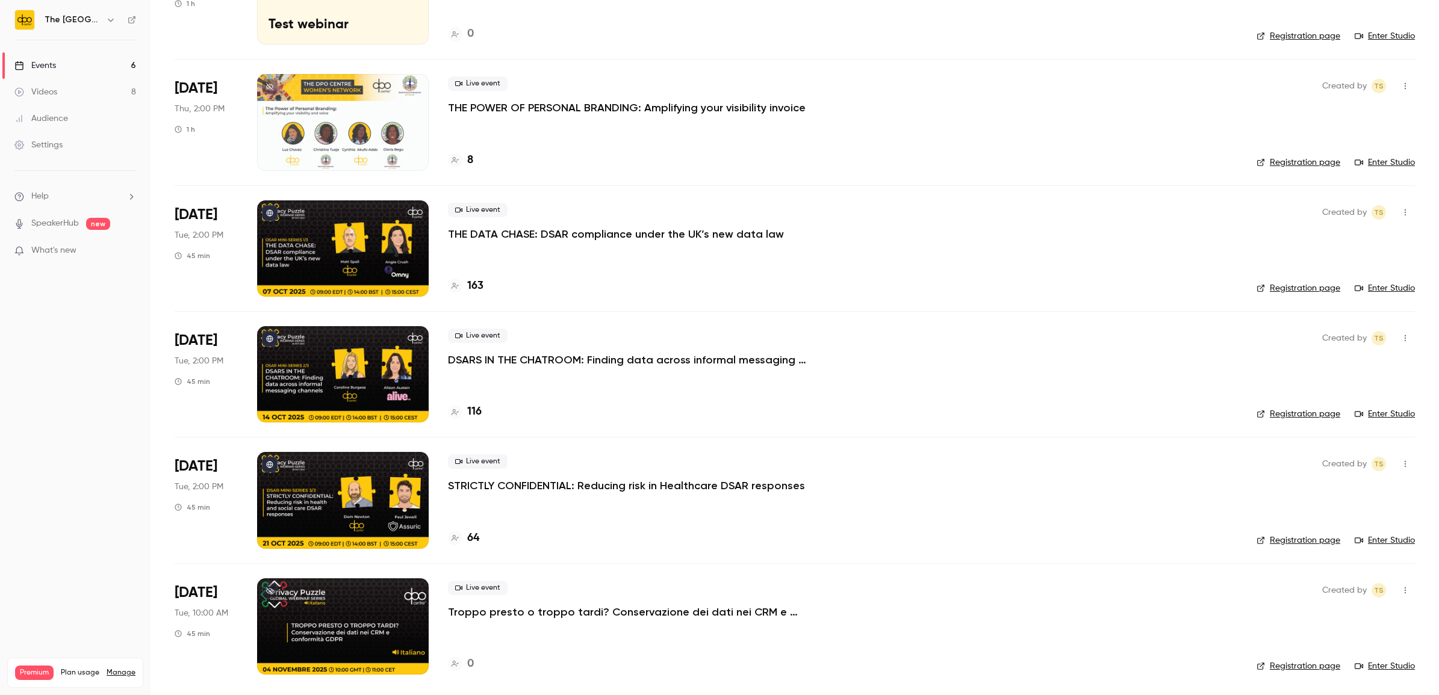
scroll to position [157, 0]
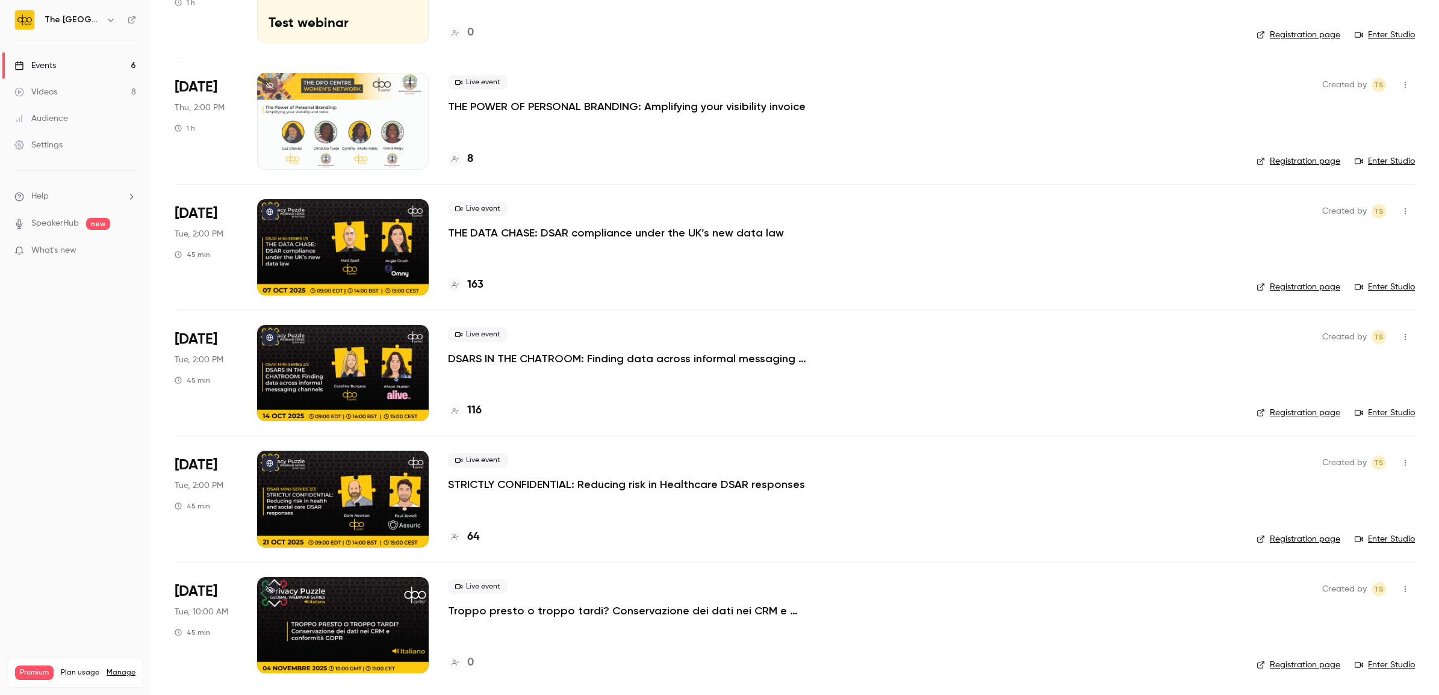
click at [525, 108] on p "THE POWER OF PERSONAL BRANDING: Amplifying your visibility invoice" at bounding box center [627, 106] width 358 height 14
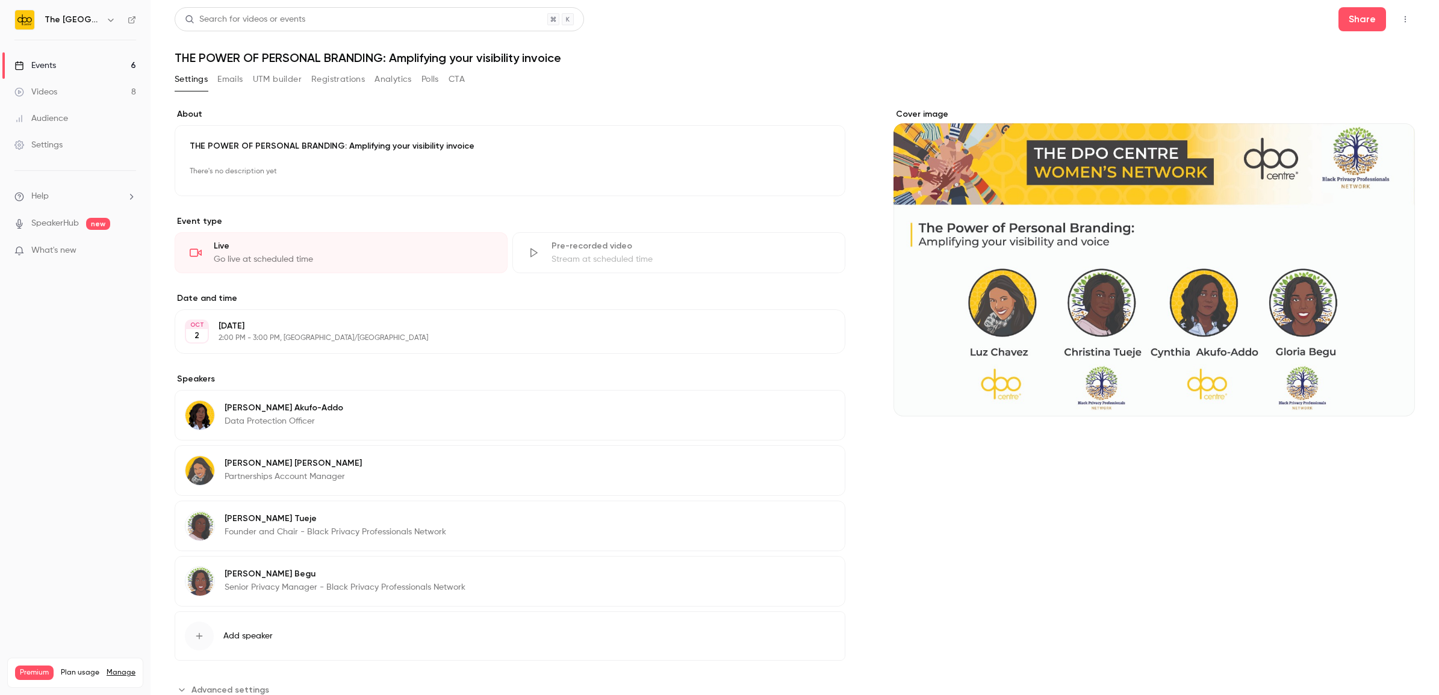
click at [265, 138] on div "THE POWER OF PERSONAL BRANDING: Amplifying your visibility invoice There's no d…" at bounding box center [510, 160] width 671 height 71
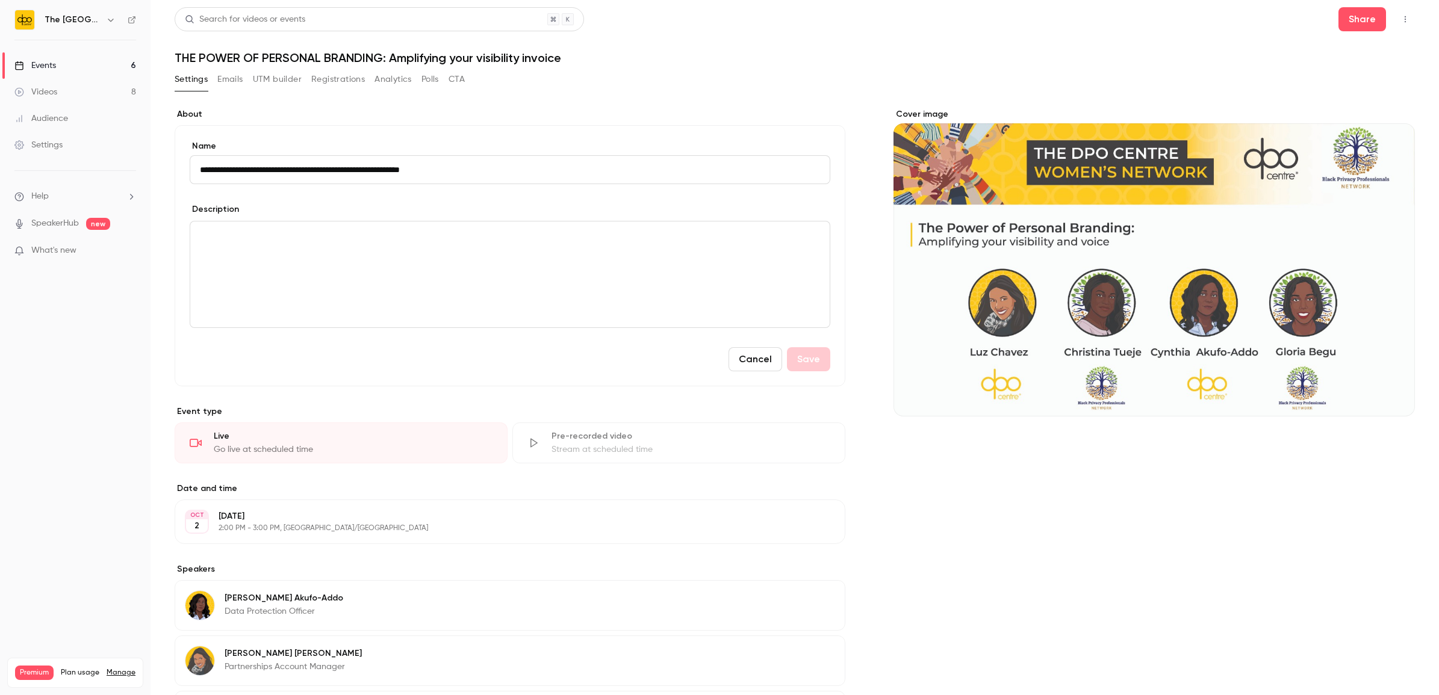
click at [253, 238] on p "editor" at bounding box center [510, 236] width 620 height 14
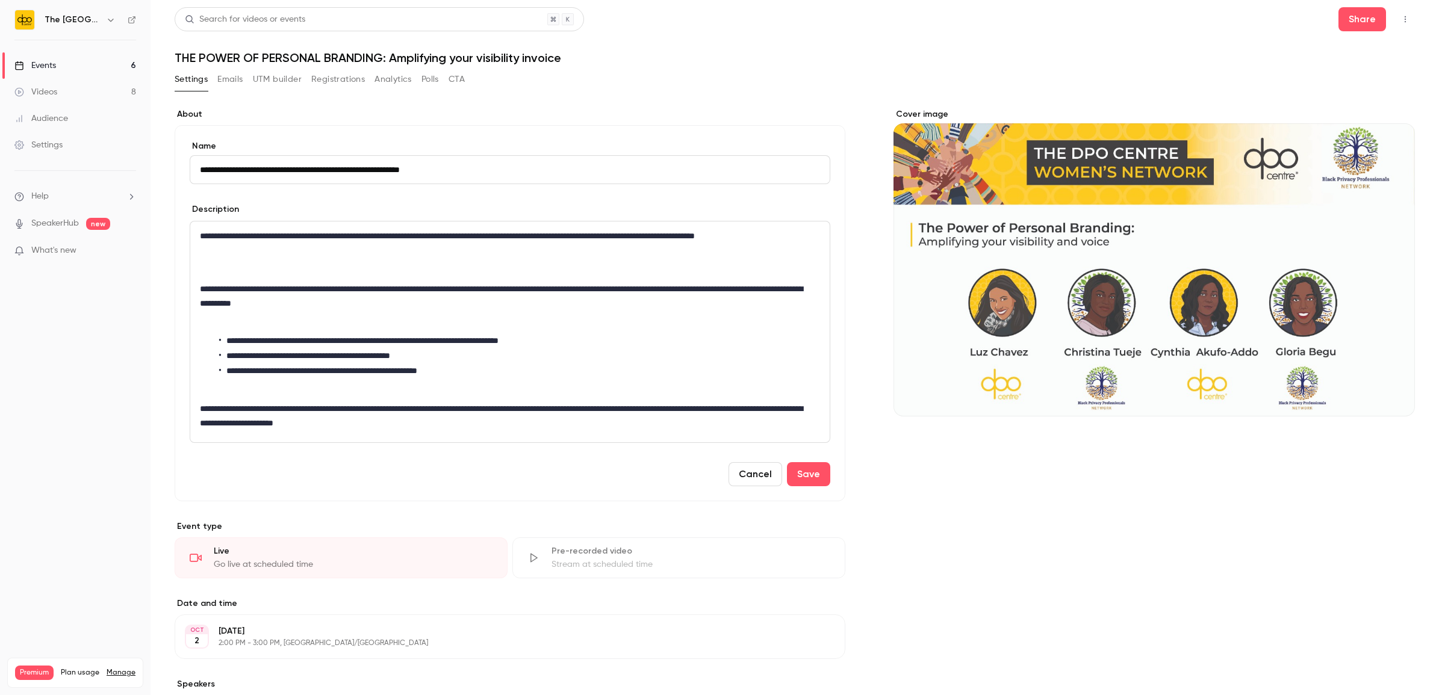
click at [247, 250] on p "**********" at bounding box center [506, 243] width 613 height 29
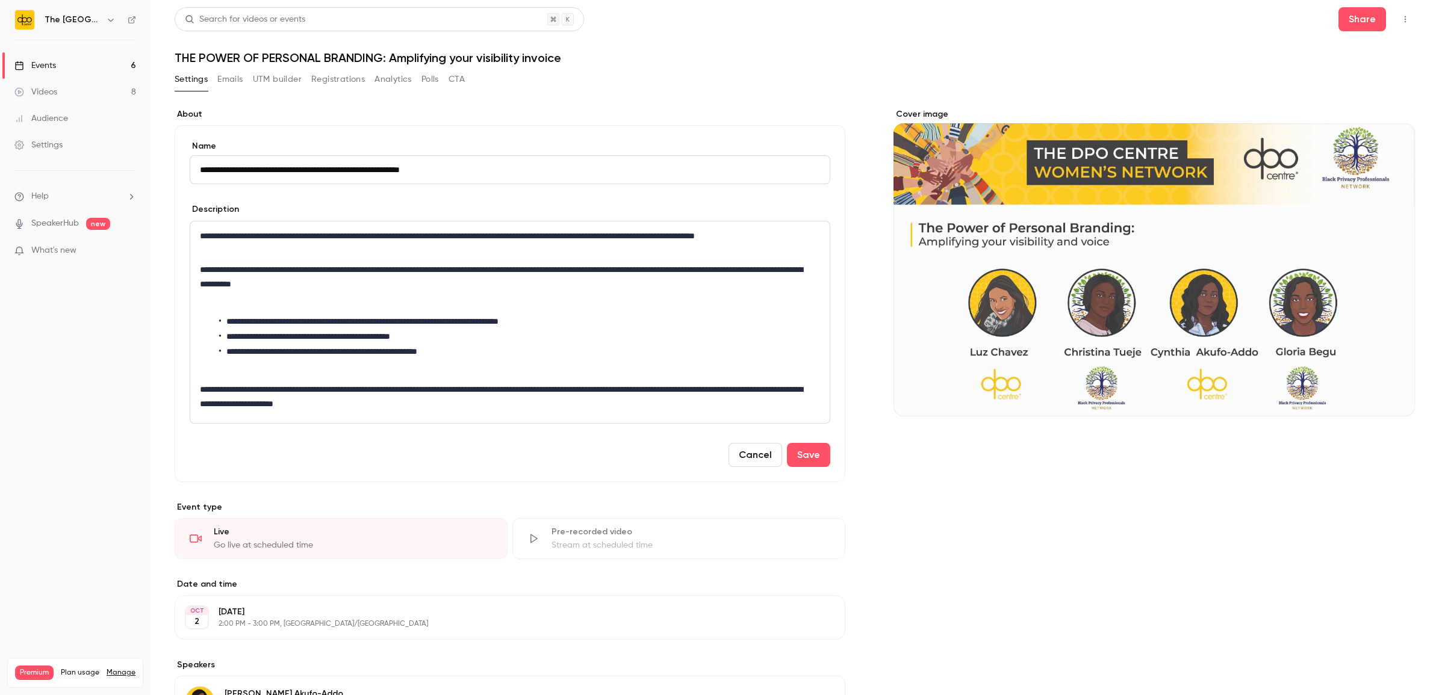
click at [452, 284] on p "**********" at bounding box center [506, 276] width 613 height 29
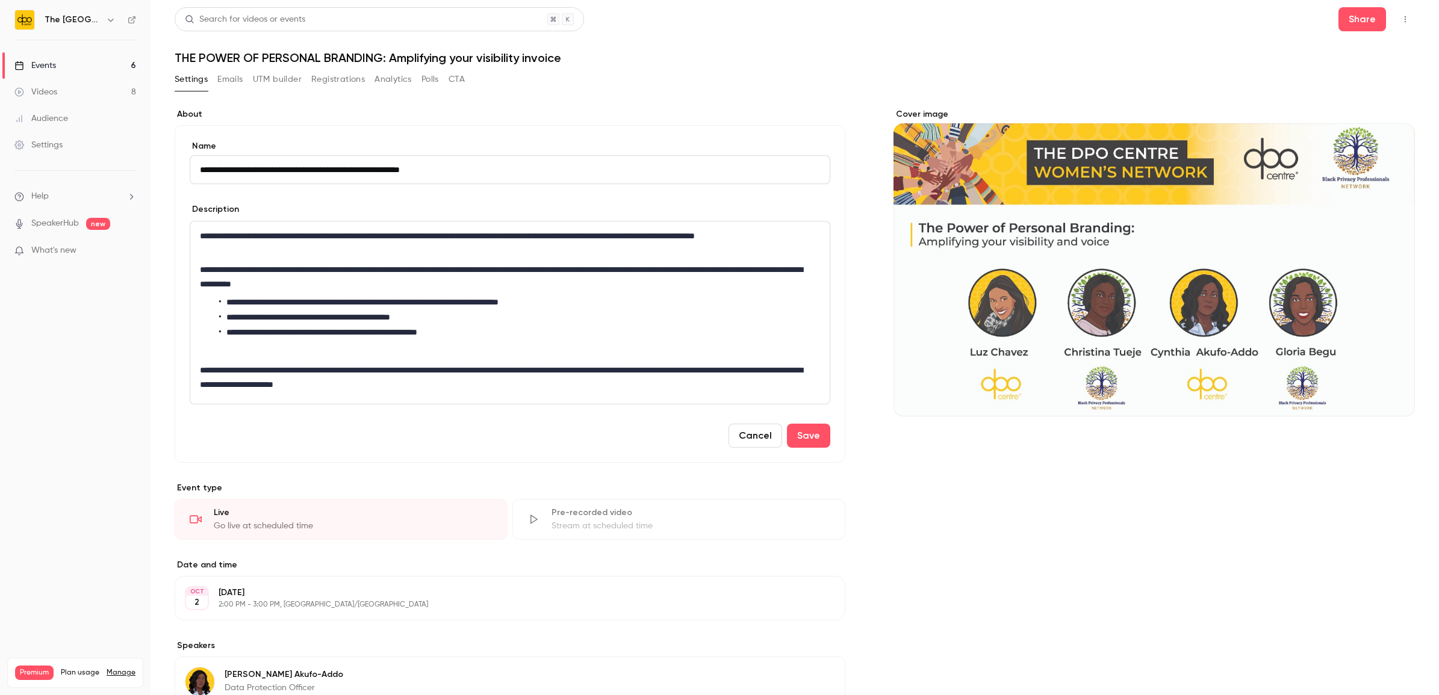
click at [199, 369] on div "**********" at bounding box center [509, 313] width 639 height 182
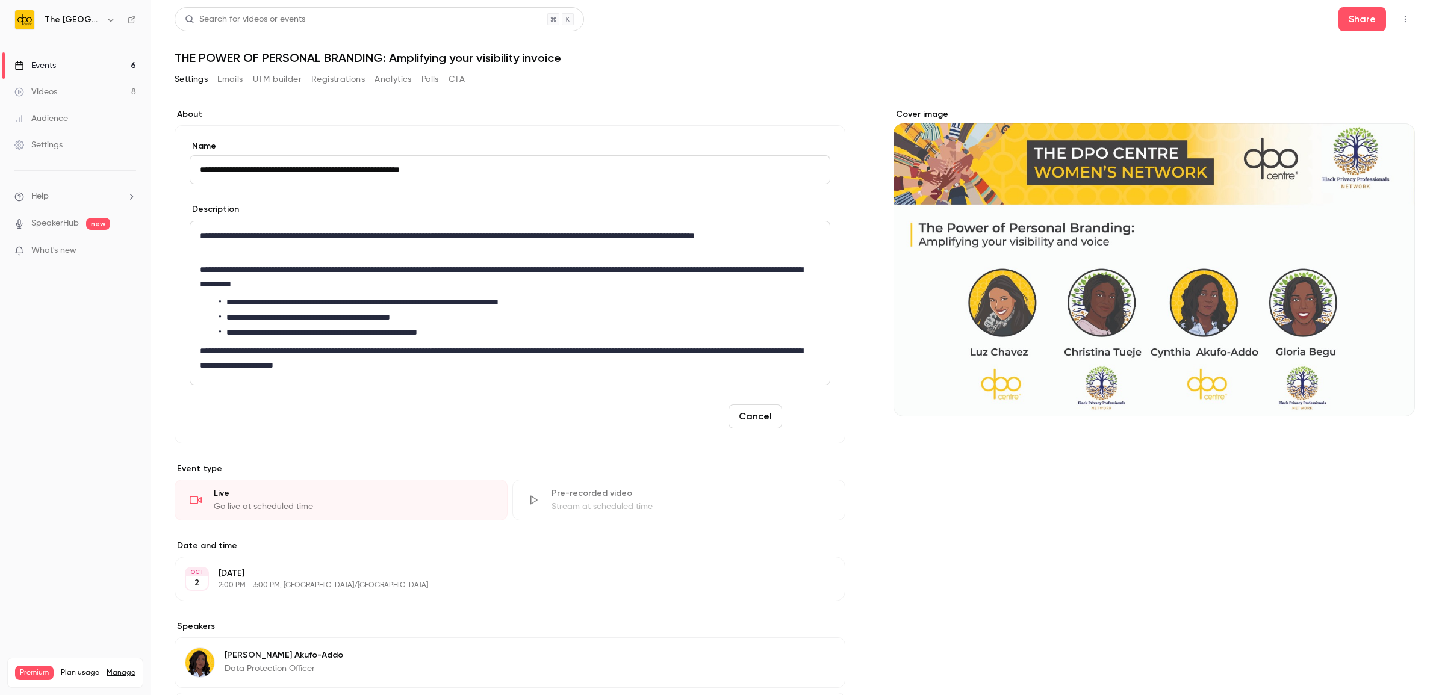
click at [811, 417] on button "Save" at bounding box center [808, 416] width 43 height 24
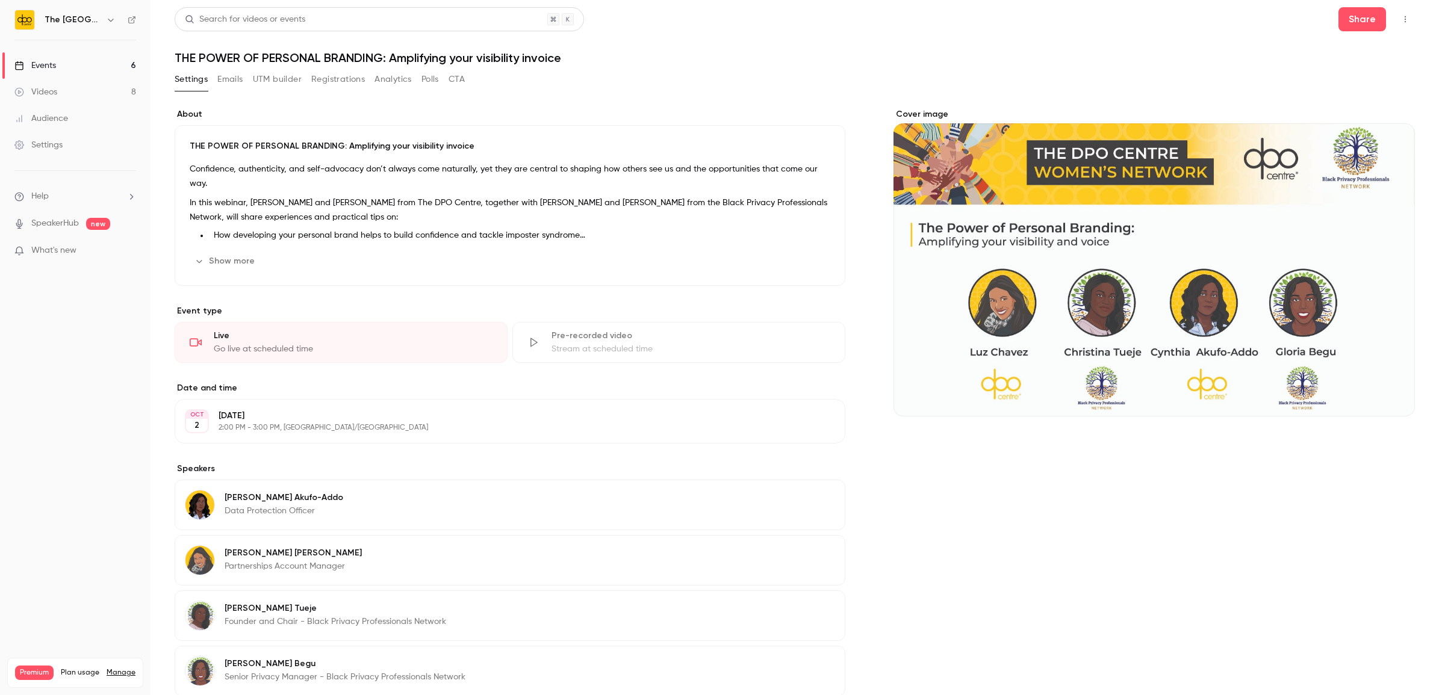
click at [61, 71] on link "Events 6" at bounding box center [75, 65] width 150 height 26
